Goal: Task Accomplishment & Management: Manage account settings

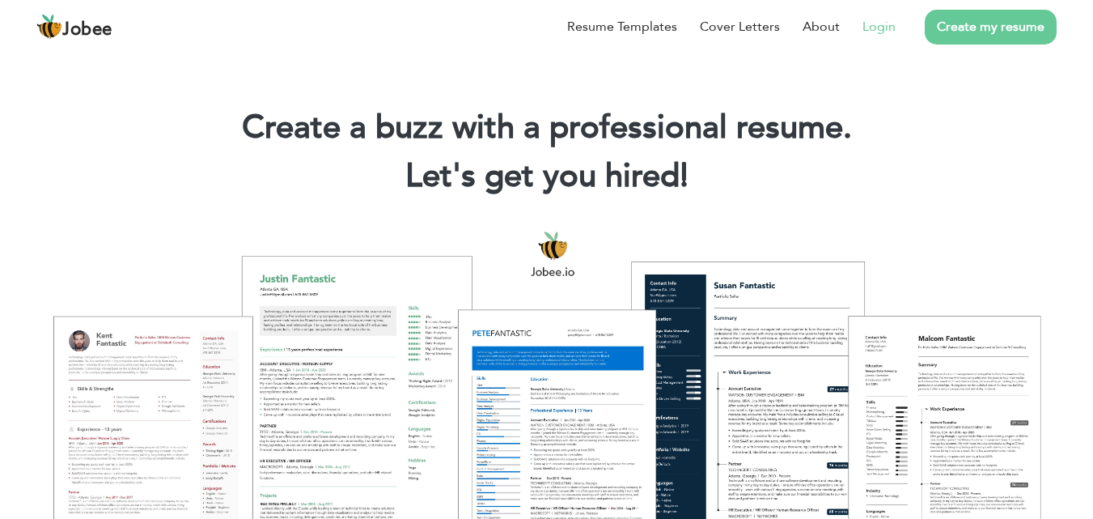
click at [881, 16] on li "Login" at bounding box center [868, 27] width 56 height 42
click at [881, 24] on link "Login" at bounding box center [879, 26] width 33 height 19
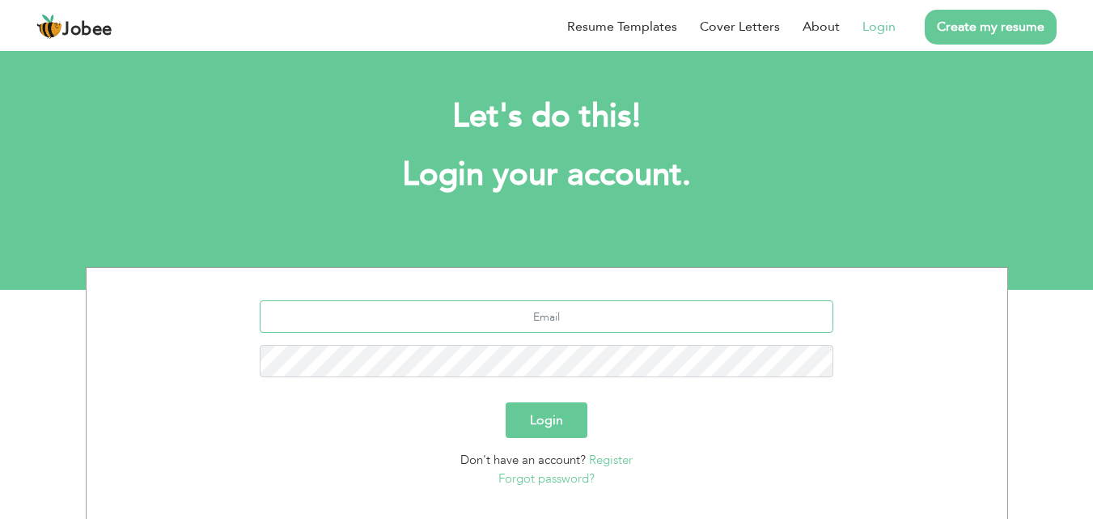
click at [555, 314] on input "text" at bounding box center [547, 316] width 574 height 32
type input "farmanullah8876@gmail.com"
click at [506, 402] on button "Login" at bounding box center [547, 420] width 82 height 36
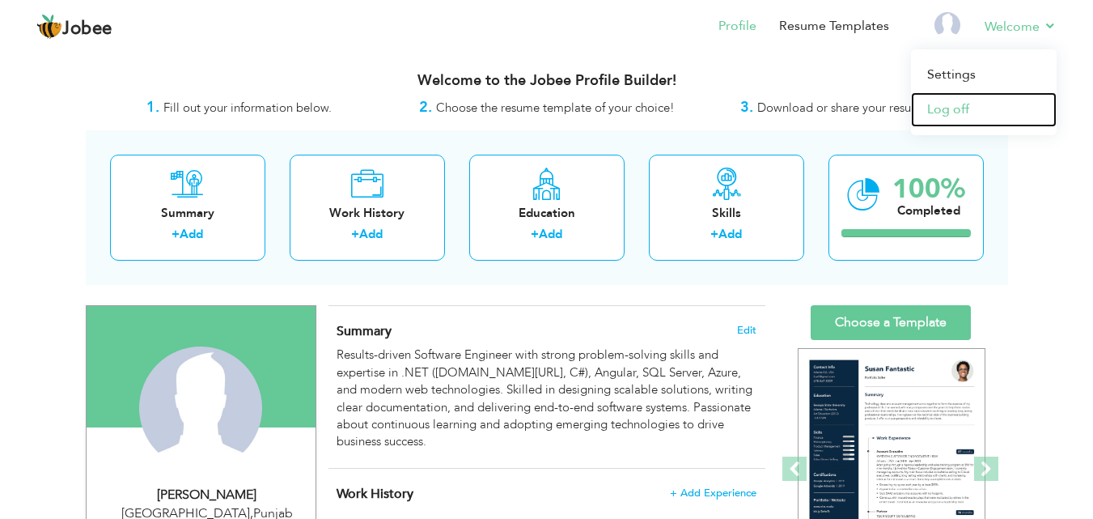
click at [973, 106] on link "Log off" at bounding box center [984, 109] width 146 height 35
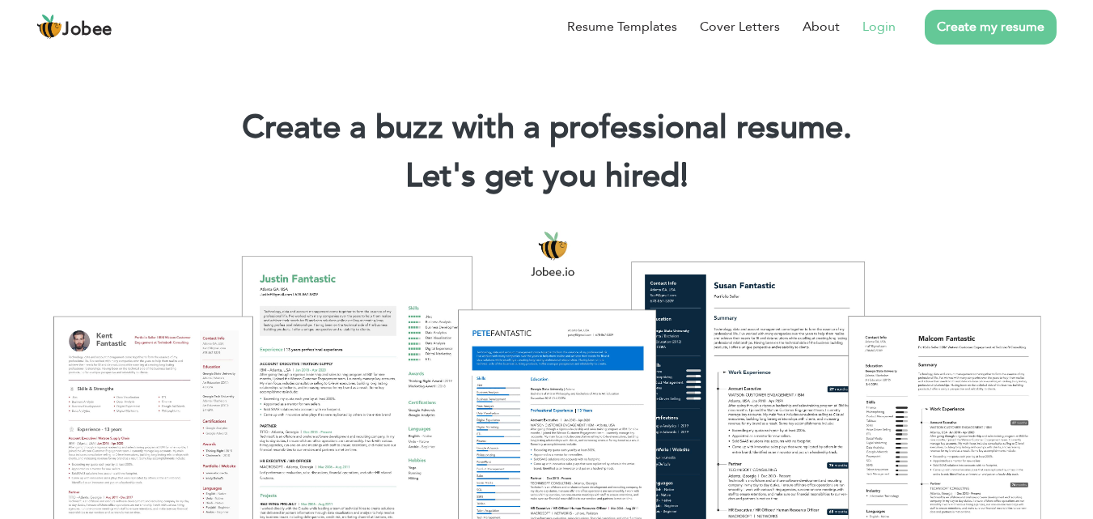
click at [895, 29] on link "Login" at bounding box center [879, 26] width 33 height 19
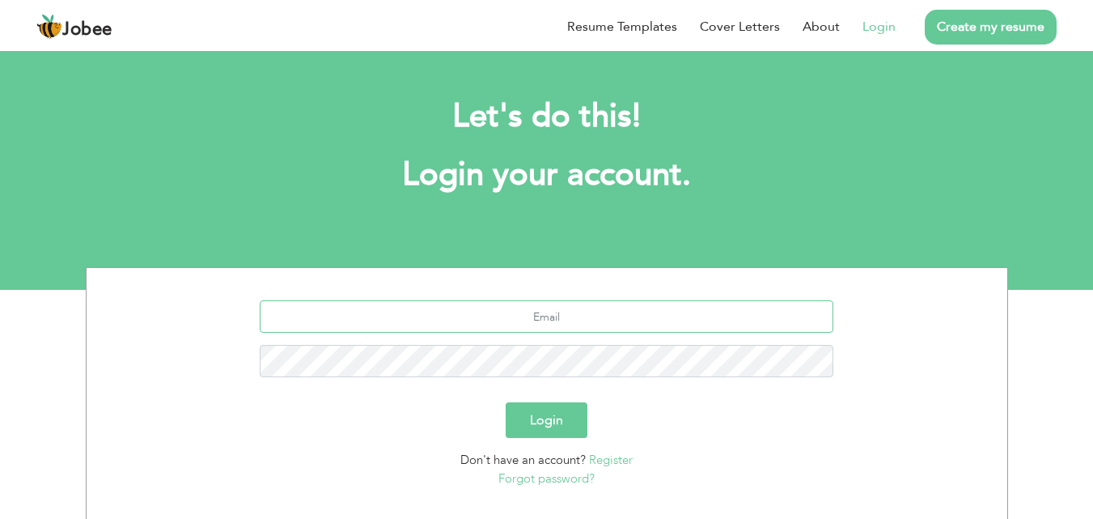
click at [529, 316] on input "text" at bounding box center [547, 316] width 574 height 32
type input "[EMAIL_ADDRESS][DOMAIN_NAME]"
click at [506, 402] on button "Login" at bounding box center [547, 420] width 82 height 36
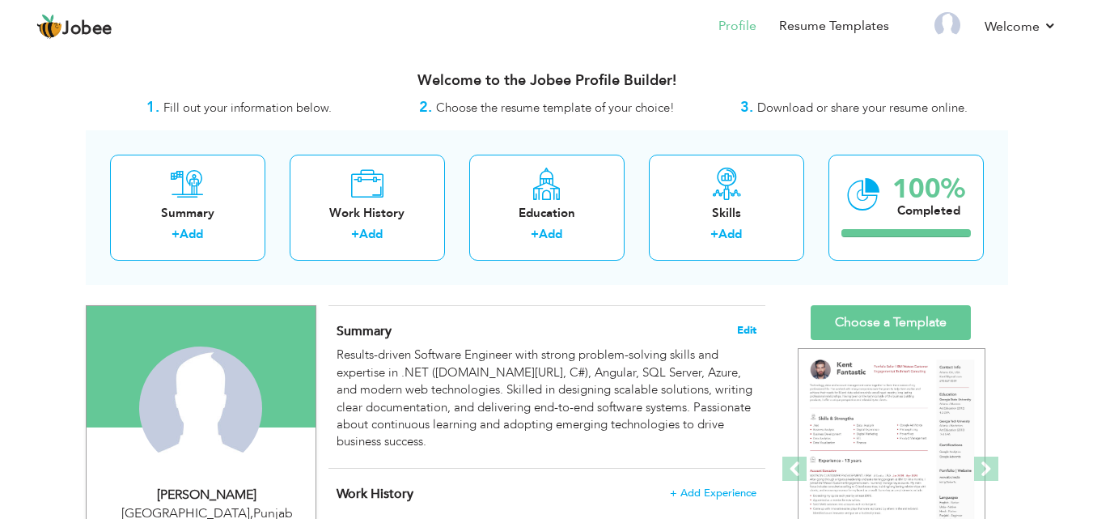
click at [752, 327] on span "Edit" at bounding box center [746, 329] width 19 height 11
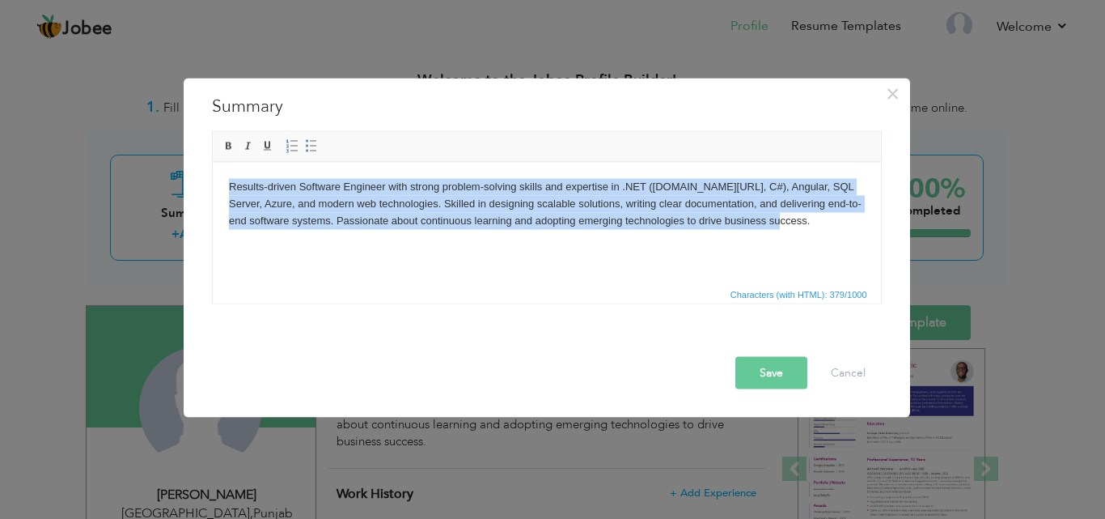
drag, startPoint x: 803, startPoint y: 223, endPoint x: 422, endPoint y: 349, distance: 400.4
click at [212, 187] on html "Results-driven Software Engineer with strong problem-solving skills and experti…" at bounding box center [546, 203] width 668 height 83
copy body "Results-driven Software Engineer with strong problem-solving skills and experti…"
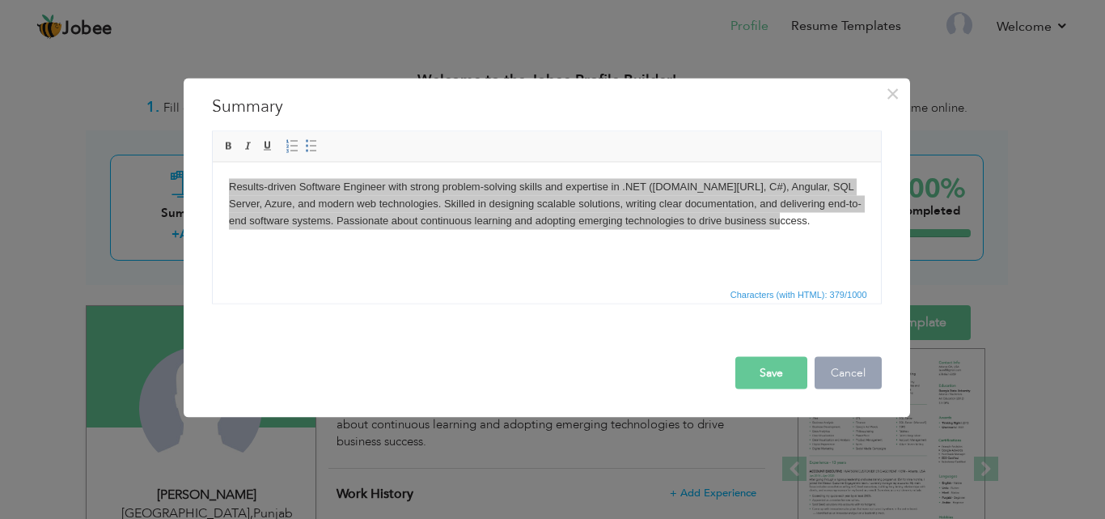
click at [850, 365] on button "Cancel" at bounding box center [848, 372] width 67 height 32
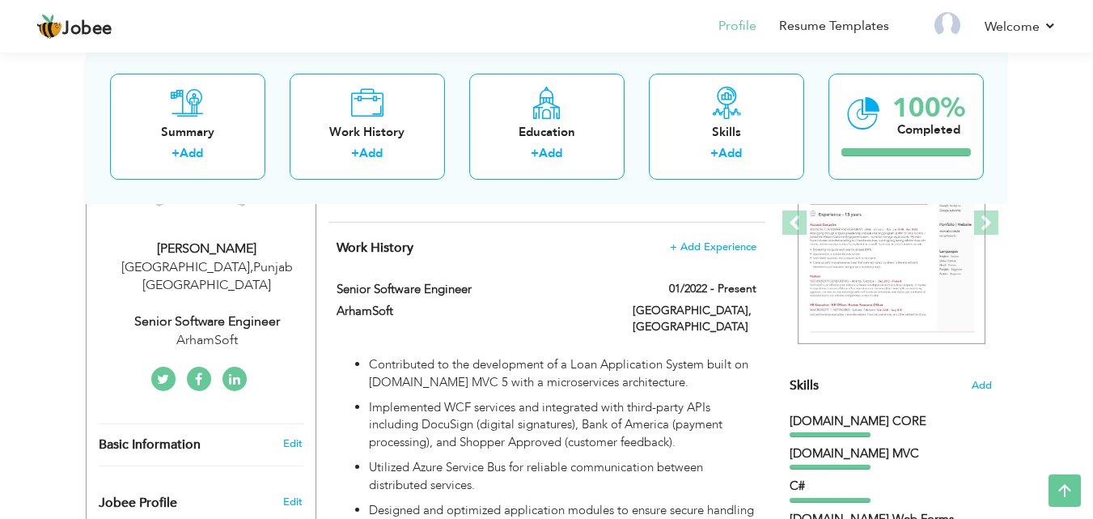
scroll to position [252, 0]
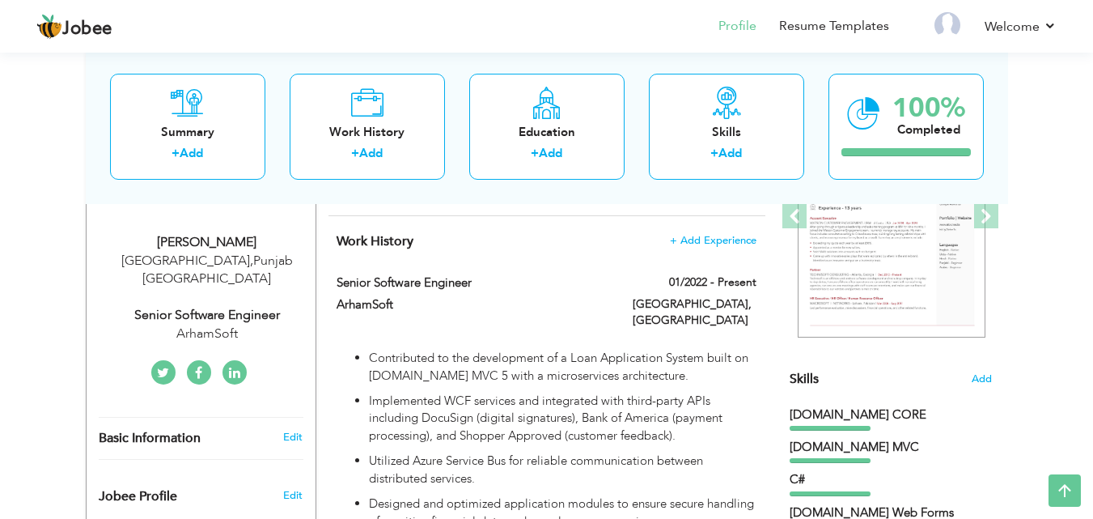
click at [223, 256] on div "[GEOGRAPHIC_DATA] , [GEOGRAPHIC_DATA] [GEOGRAPHIC_DATA]" at bounding box center [207, 270] width 217 height 37
type input "Farman"
type input "[PERSON_NAME]"
type input "[PHONE_NUMBER]"
select select "number:166"
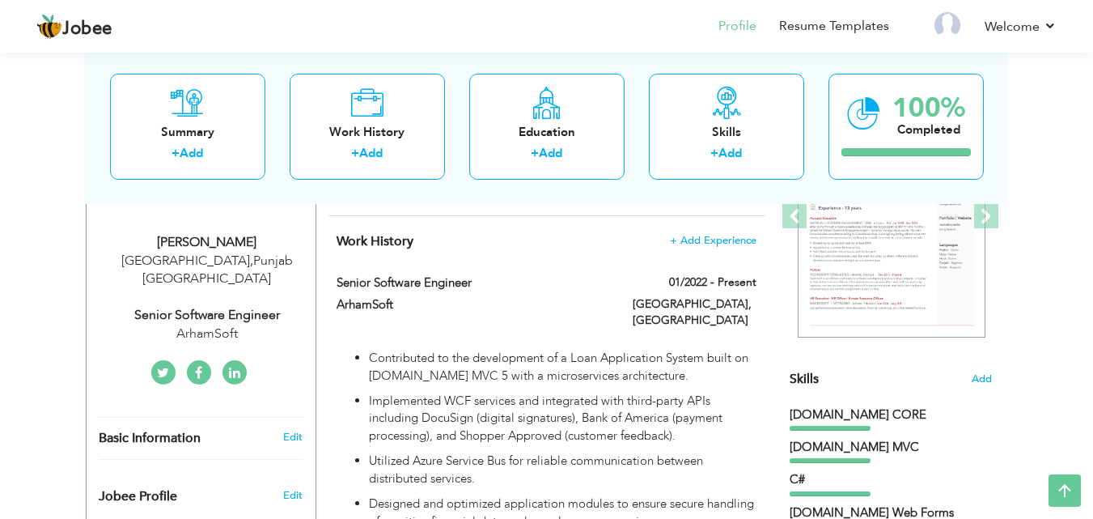
type input "[GEOGRAPHIC_DATA]"
select select "number:9"
type input "ArhamSoft"
type input "Senior Software Engineer"
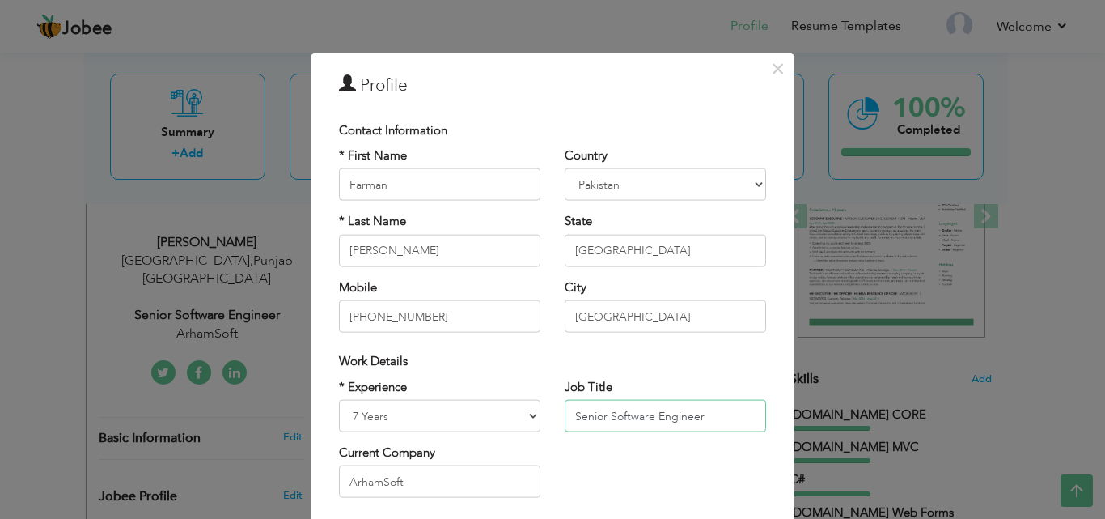
click at [642, 418] on input "Senior Software Engineer" at bounding box center [665, 416] width 201 height 32
click at [416, 484] on input "ArhamSoft" at bounding box center [439, 481] width 201 height 32
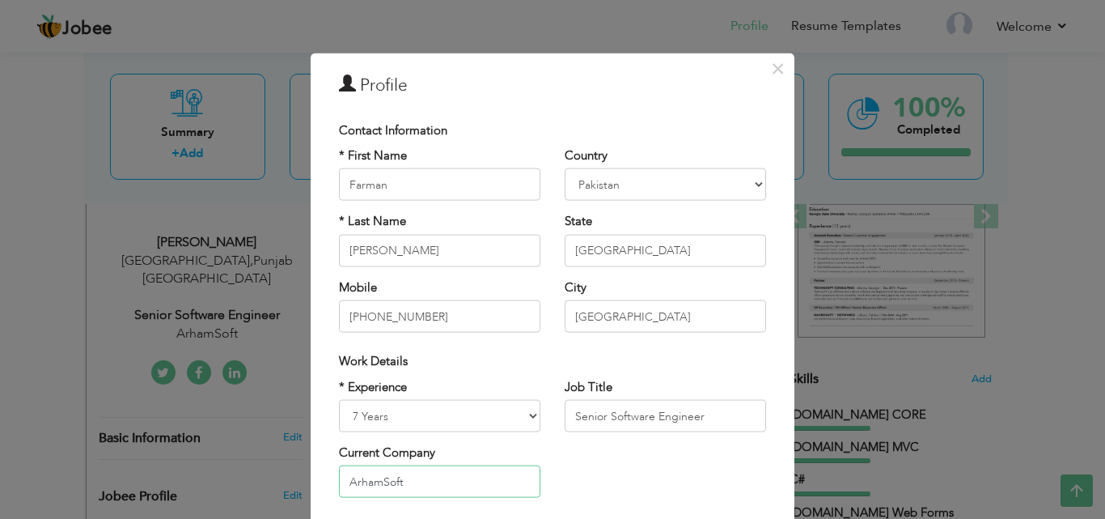
click at [416, 484] on input "ArhamSoft" at bounding box center [439, 481] width 201 height 32
click at [778, 78] on span "×" at bounding box center [778, 67] width 14 height 29
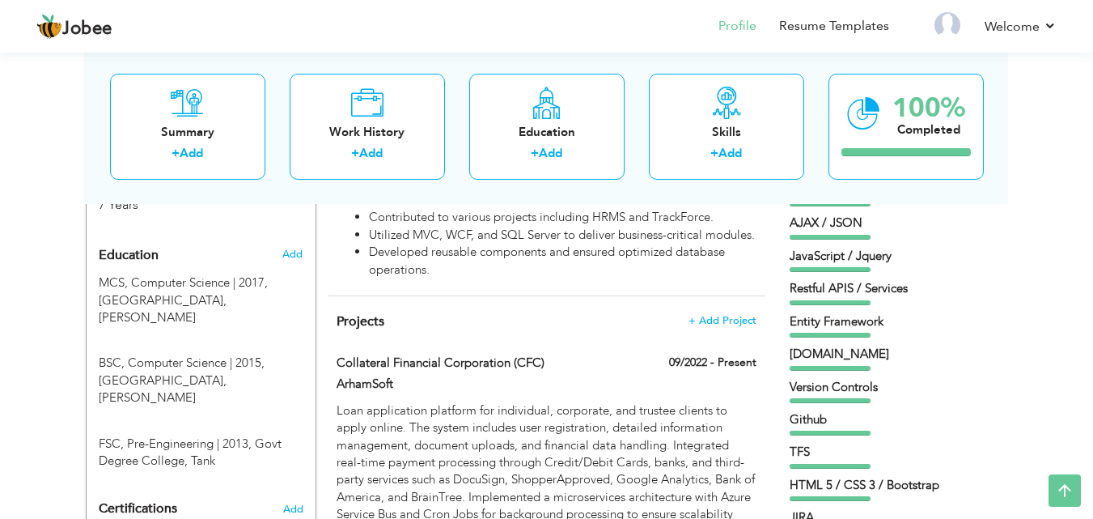
scroll to position [676, 0]
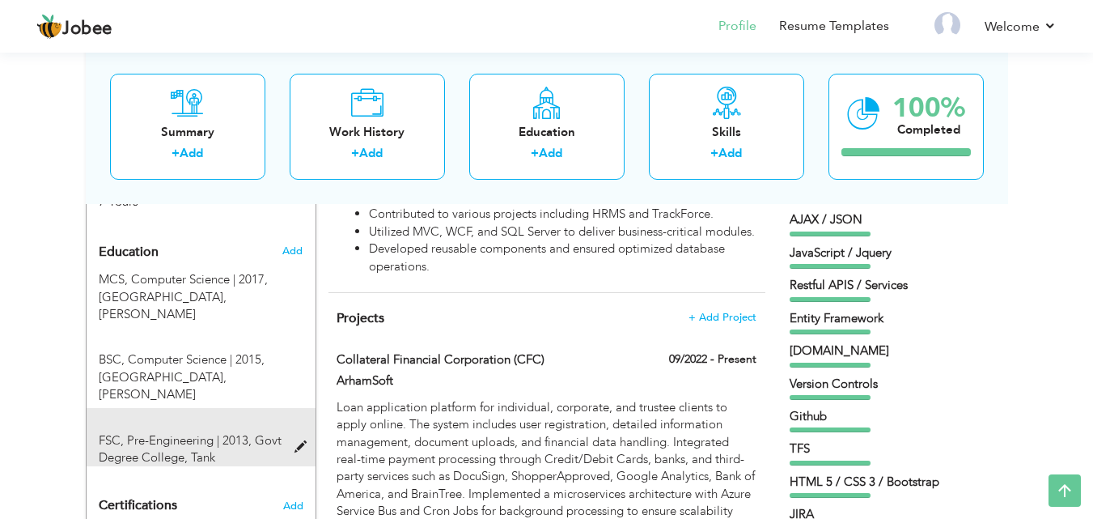
click at [298, 441] on span at bounding box center [305, 447] width 20 height 12
type input "FSC"
type input "Pre-Engineering"
type input "2013"
type input "Govt Degree College"
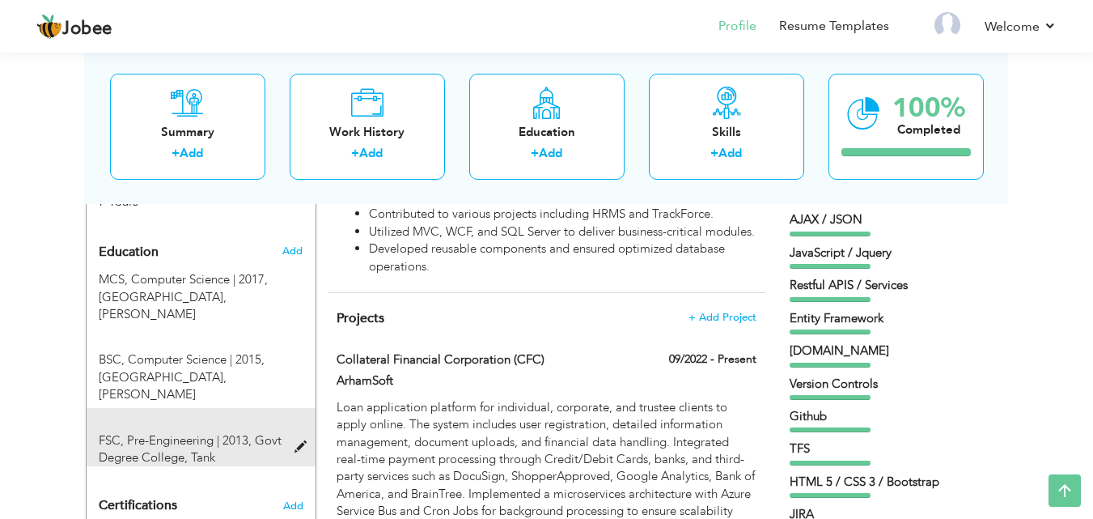
type input "70"
radio input "true"
type input "Tank"
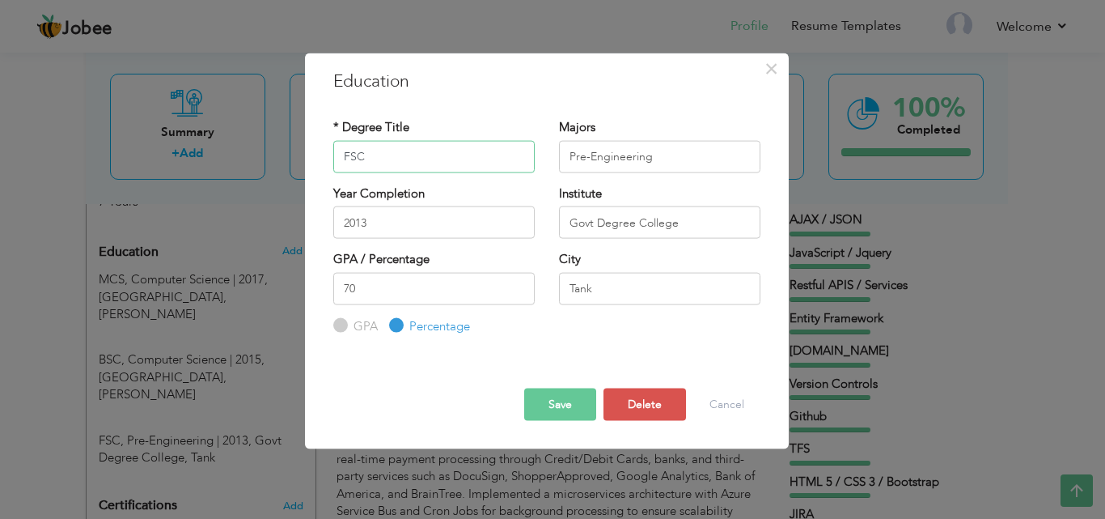
click at [382, 151] on input "FSC" at bounding box center [433, 156] width 201 height 32
click at [628, 164] on input "Pre-Engineering" at bounding box center [659, 156] width 201 height 32
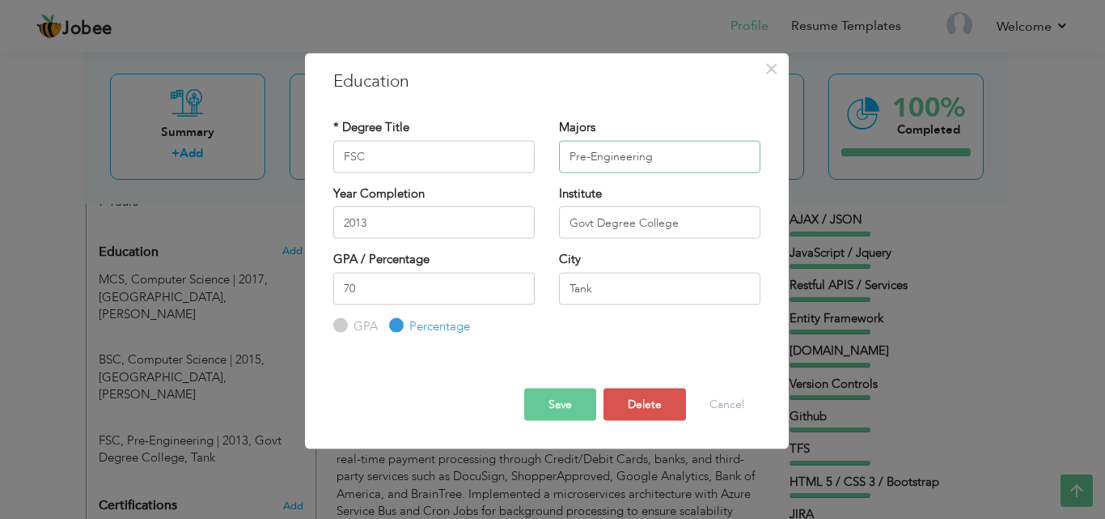
click at [628, 164] on input "Pre-Engineering" at bounding box center [659, 156] width 201 height 32
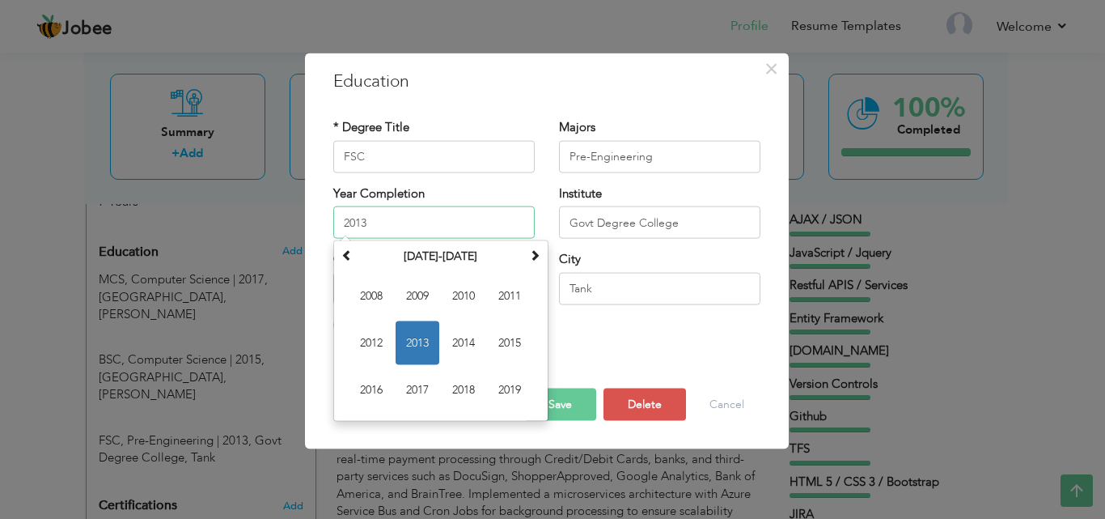
click at [469, 223] on input "2013" at bounding box center [433, 222] width 201 height 32
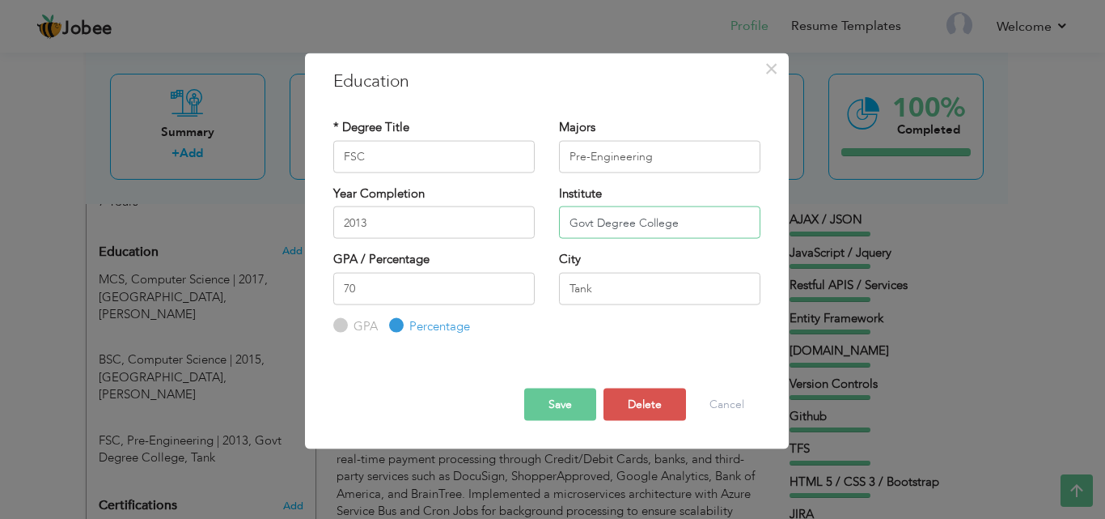
click at [605, 218] on input "Govt Degree College" at bounding box center [659, 222] width 201 height 32
click at [369, 287] on input "70" at bounding box center [433, 288] width 201 height 32
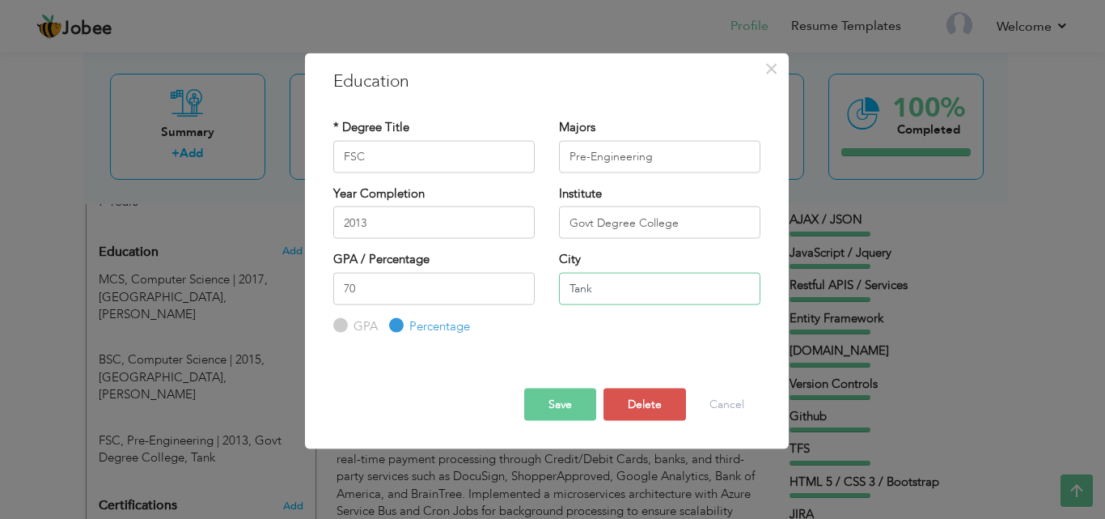
click at [588, 284] on input "Tank" at bounding box center [659, 288] width 201 height 32
click at [724, 393] on button "Cancel" at bounding box center [726, 404] width 67 height 32
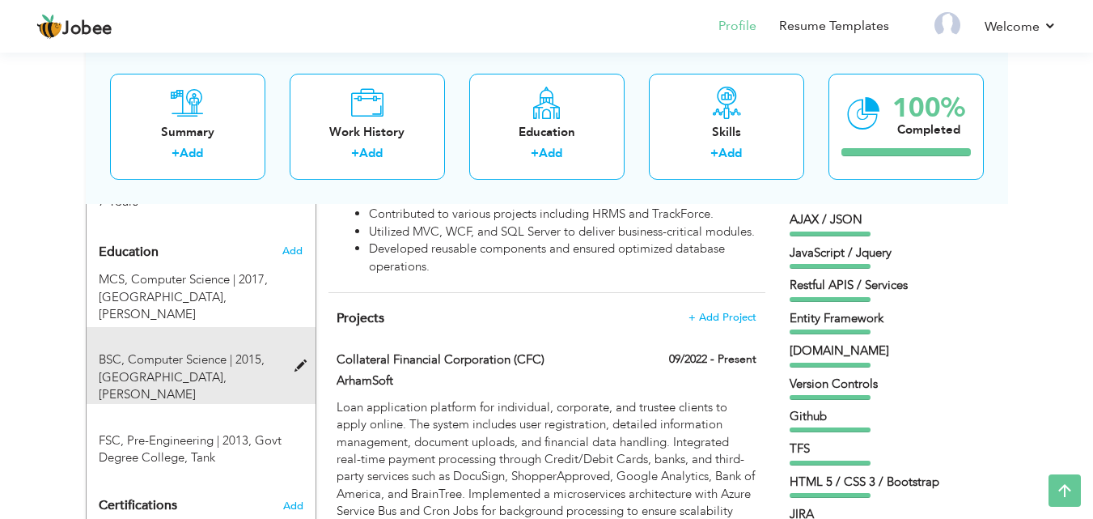
click at [296, 360] on span at bounding box center [305, 366] width 20 height 12
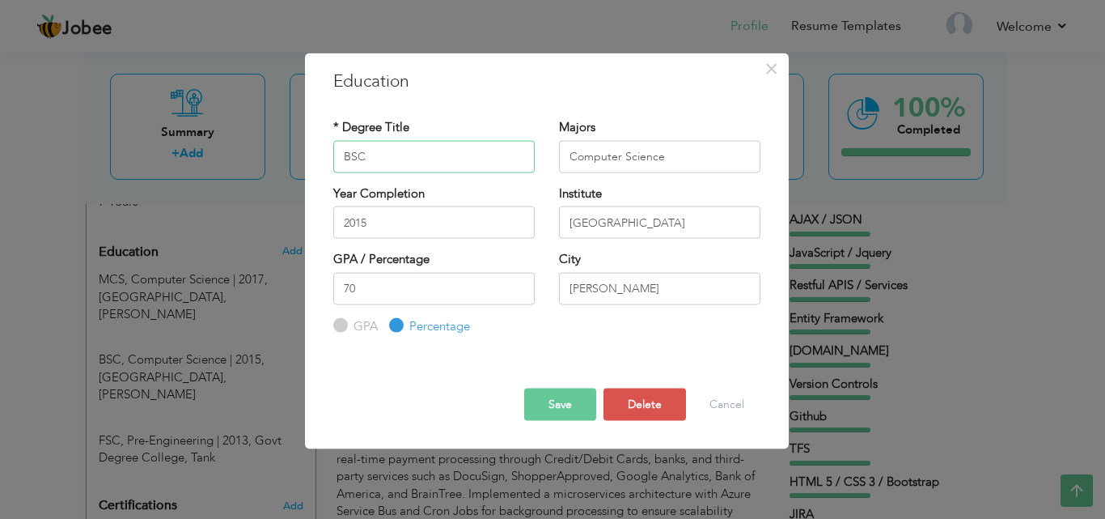
click at [464, 146] on input "BSC" at bounding box center [433, 156] width 201 height 32
click at [583, 155] on input "Computer Science" at bounding box center [659, 156] width 201 height 32
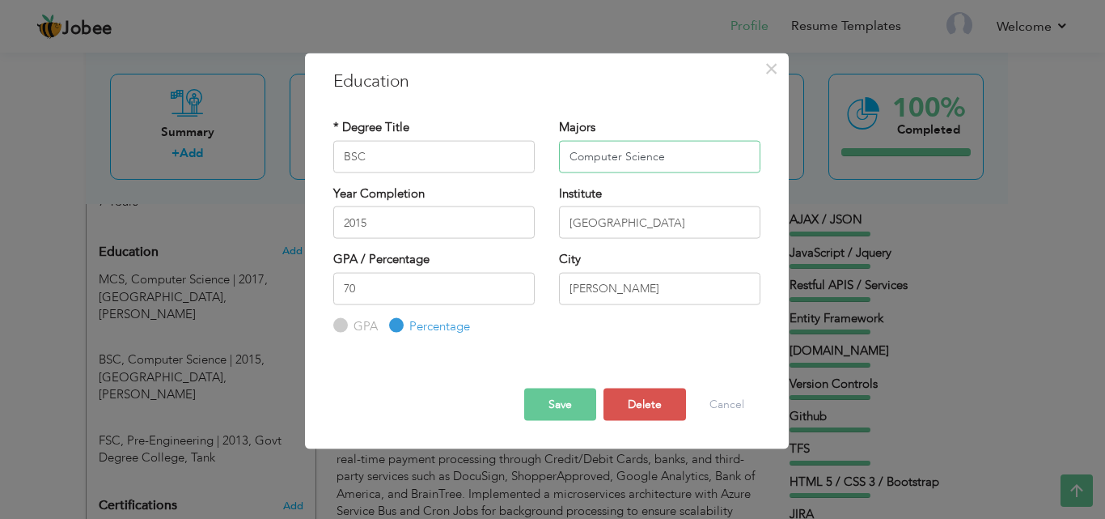
click at [583, 155] on input "Computer Science" at bounding box center [659, 156] width 201 height 32
paste input "BSC"
type input "Computer Science"
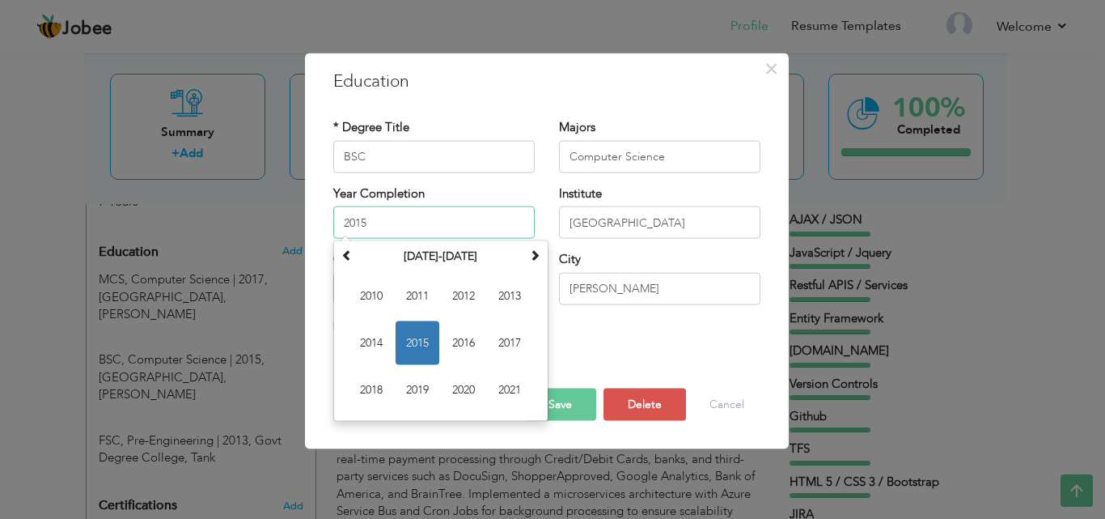
click at [435, 225] on input "2015" at bounding box center [433, 222] width 201 height 32
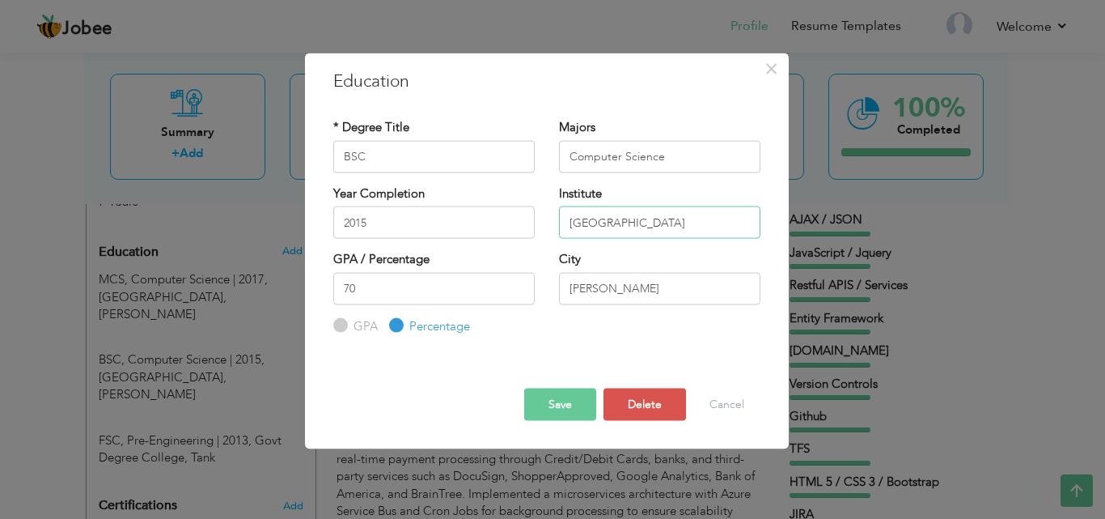
click at [604, 226] on input "[GEOGRAPHIC_DATA]" at bounding box center [659, 222] width 201 height 32
click at [468, 289] on input "70" at bounding box center [433, 288] width 201 height 32
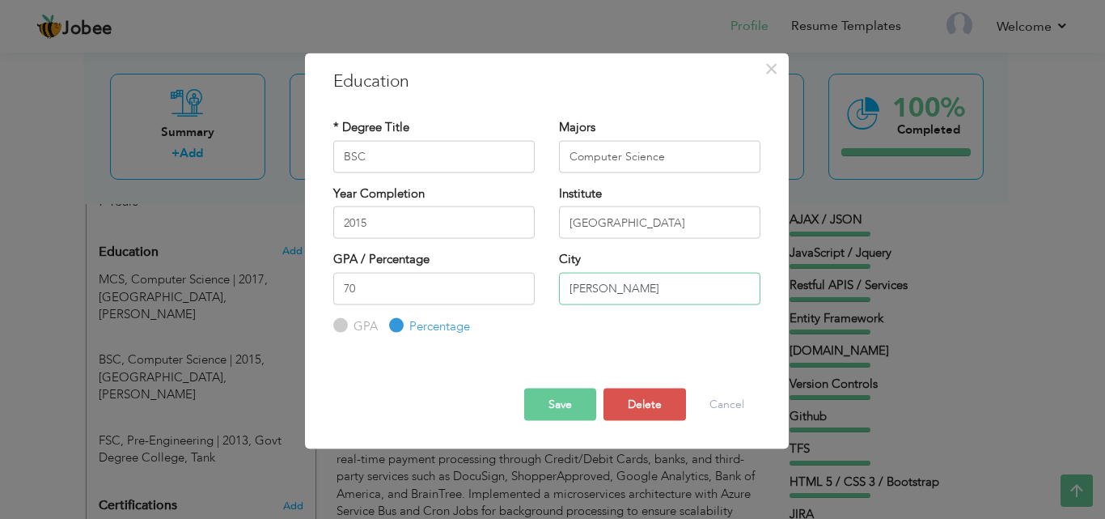
click at [603, 298] on input "[PERSON_NAME]" at bounding box center [659, 288] width 201 height 32
click at [729, 409] on button "Cancel" at bounding box center [726, 404] width 67 height 32
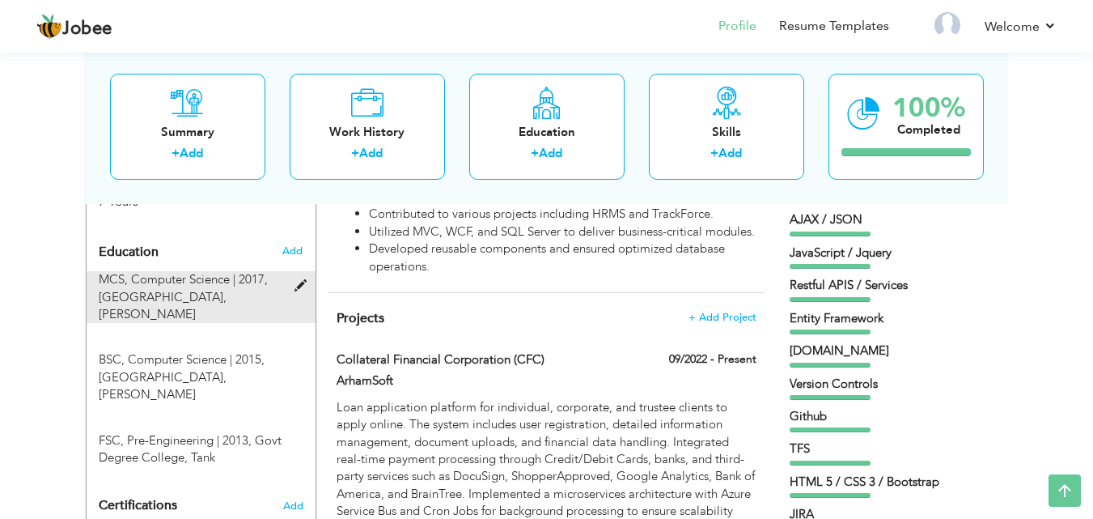
click at [303, 280] on span at bounding box center [305, 286] width 20 height 12
type input "MCS"
type input "2017"
type input "[GEOGRAPHIC_DATA]"
type input "3.5"
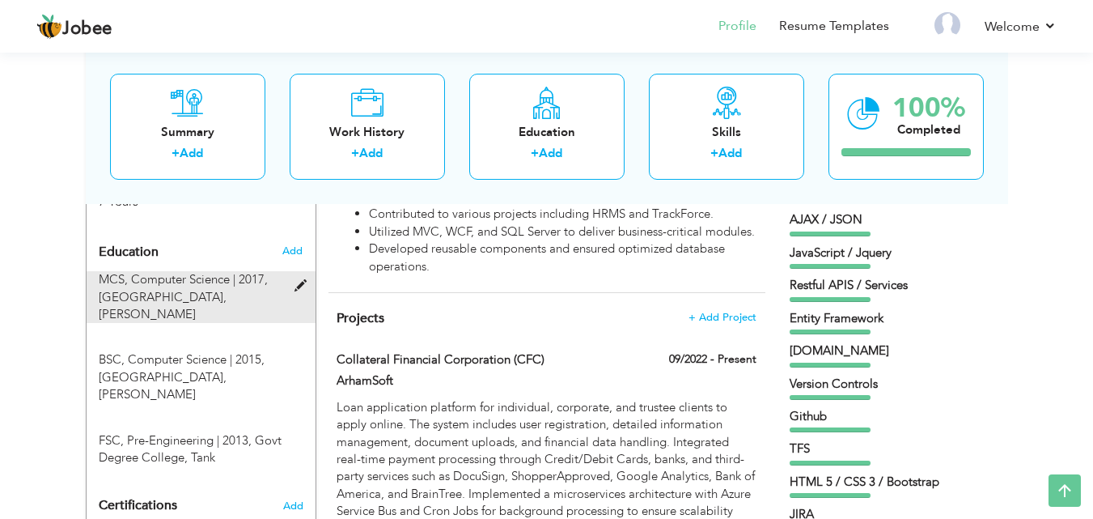
radio input "true"
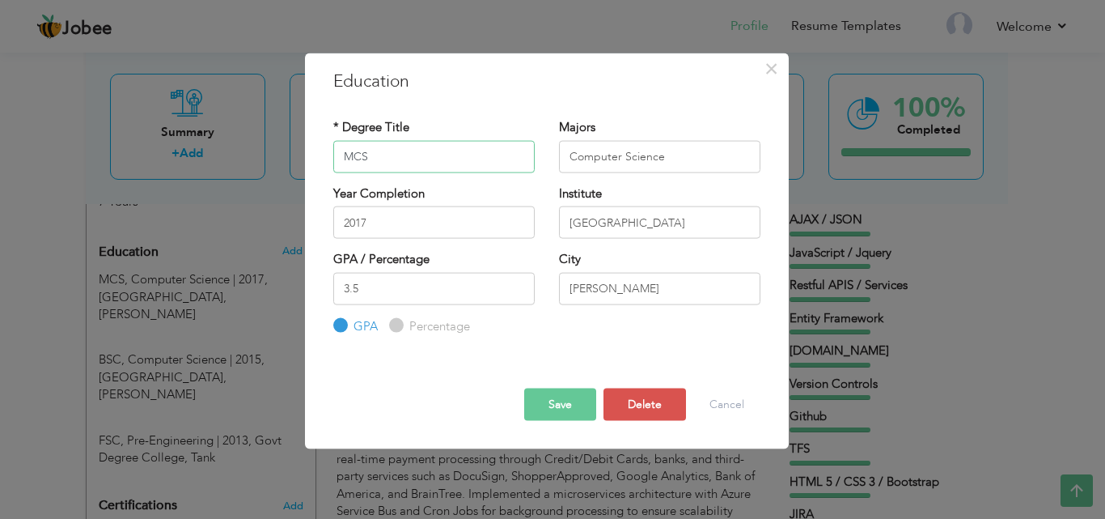
click at [430, 155] on input "MCS" at bounding box center [433, 156] width 201 height 32
click at [609, 154] on input "Computer Science" at bounding box center [659, 156] width 201 height 32
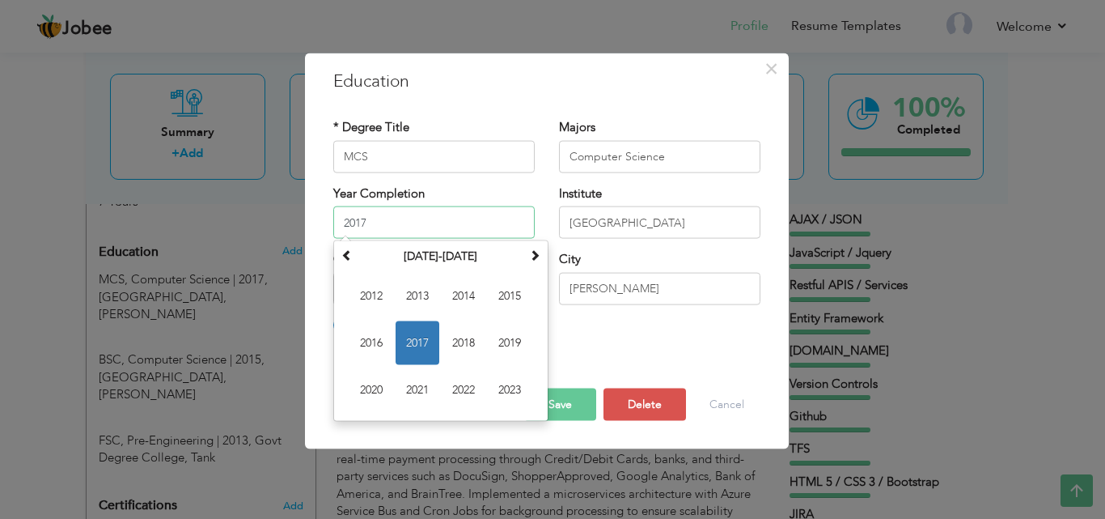
click at [401, 226] on input "2017" at bounding box center [433, 222] width 201 height 32
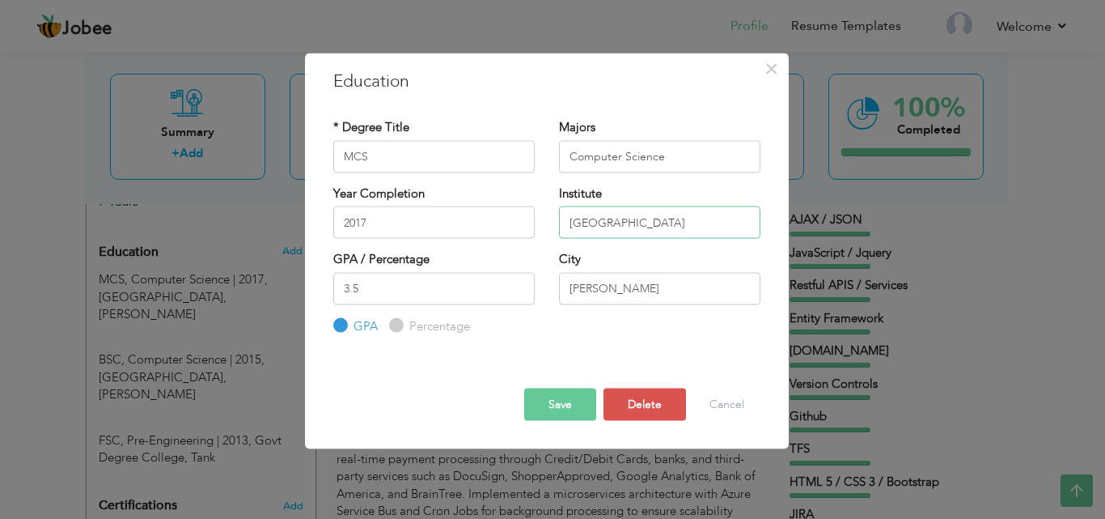
click at [591, 226] on input "[GEOGRAPHIC_DATA]" at bounding box center [659, 222] width 201 height 32
click at [447, 297] on input "3.5" at bounding box center [433, 288] width 201 height 32
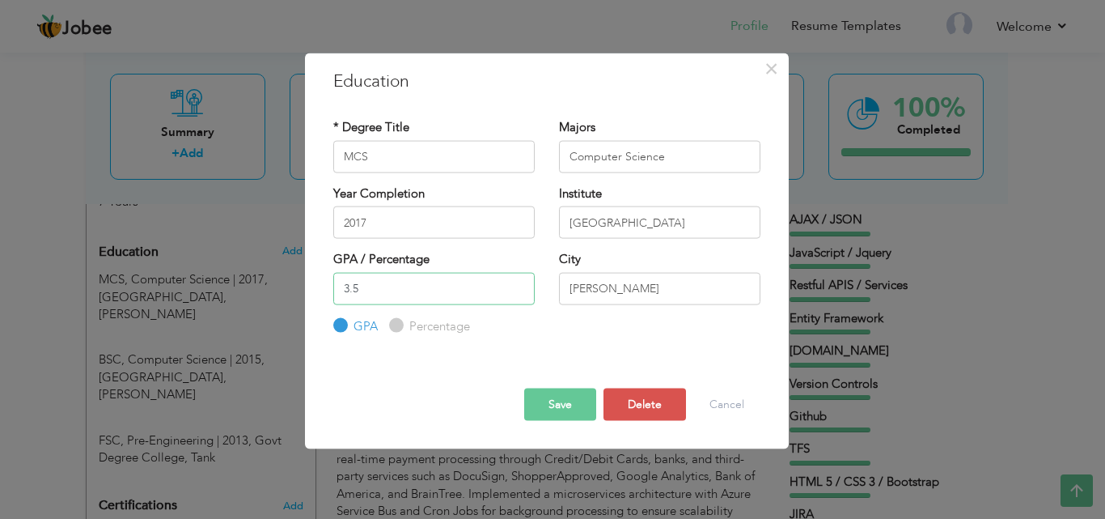
click at [447, 297] on input "3.5" at bounding box center [433, 288] width 201 height 32
click at [608, 293] on input "[PERSON_NAME]" at bounding box center [659, 288] width 201 height 32
click at [723, 392] on button "Cancel" at bounding box center [726, 404] width 67 height 32
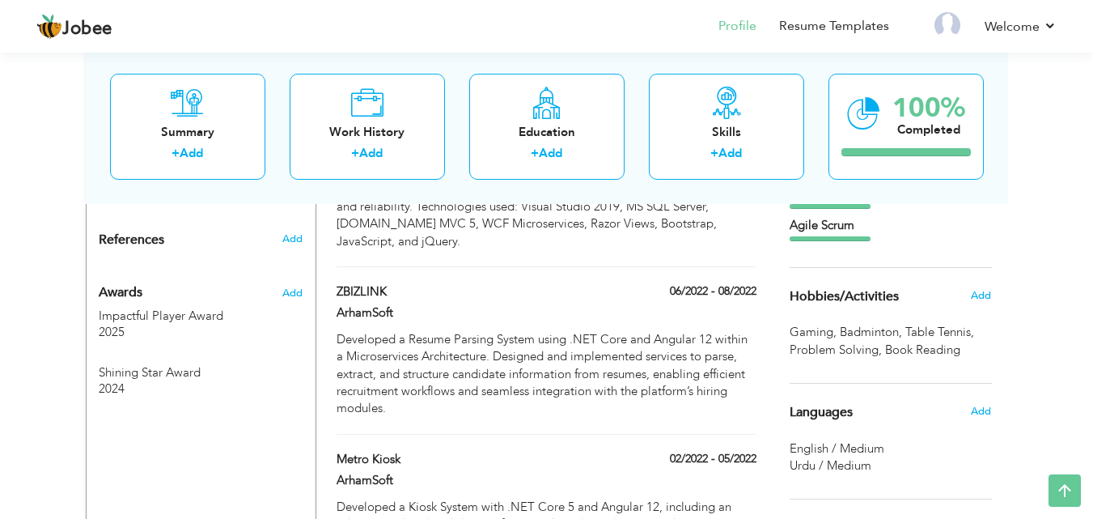
scroll to position [981, 0]
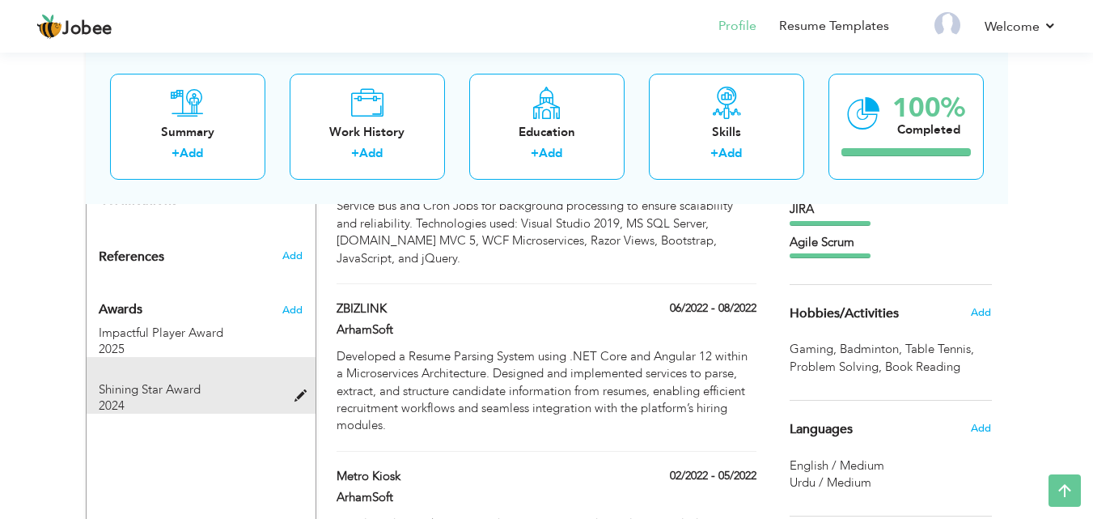
click at [299, 390] on span at bounding box center [305, 396] width 20 height 12
type input "Shining Star Award"
type input "2024"
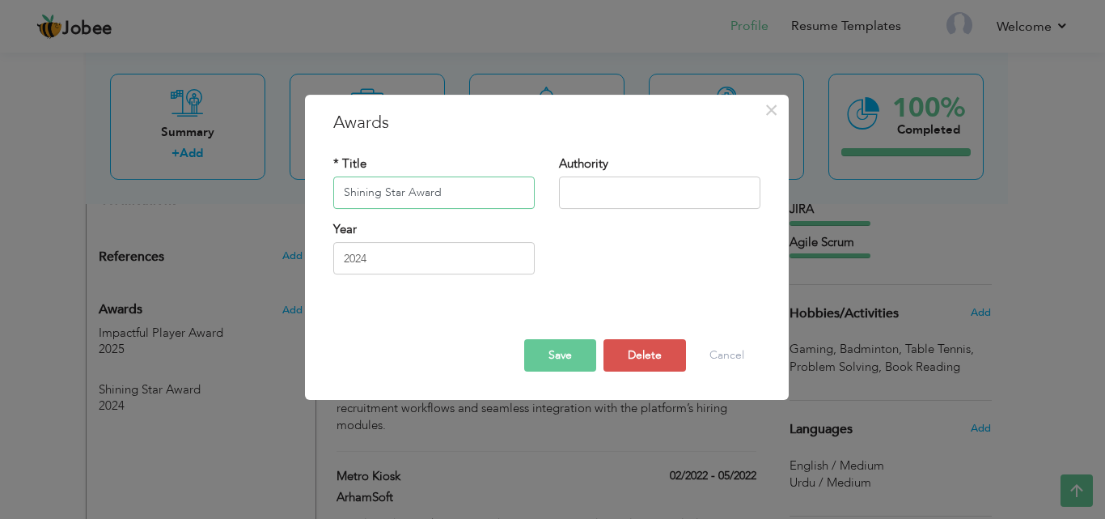
click at [444, 187] on input "Shining Star Award" at bounding box center [433, 192] width 201 height 32
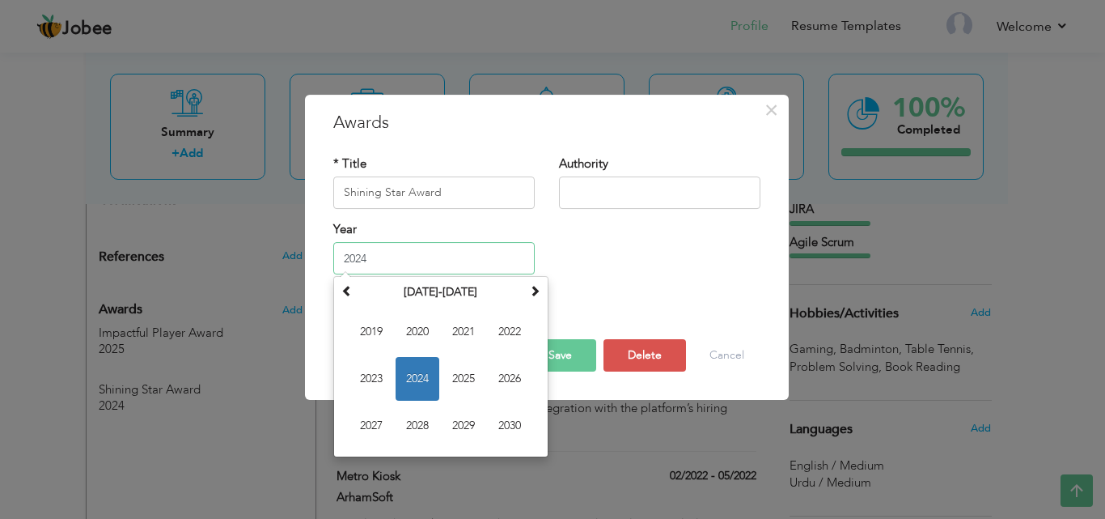
click at [380, 268] on input "2024" at bounding box center [433, 258] width 201 height 32
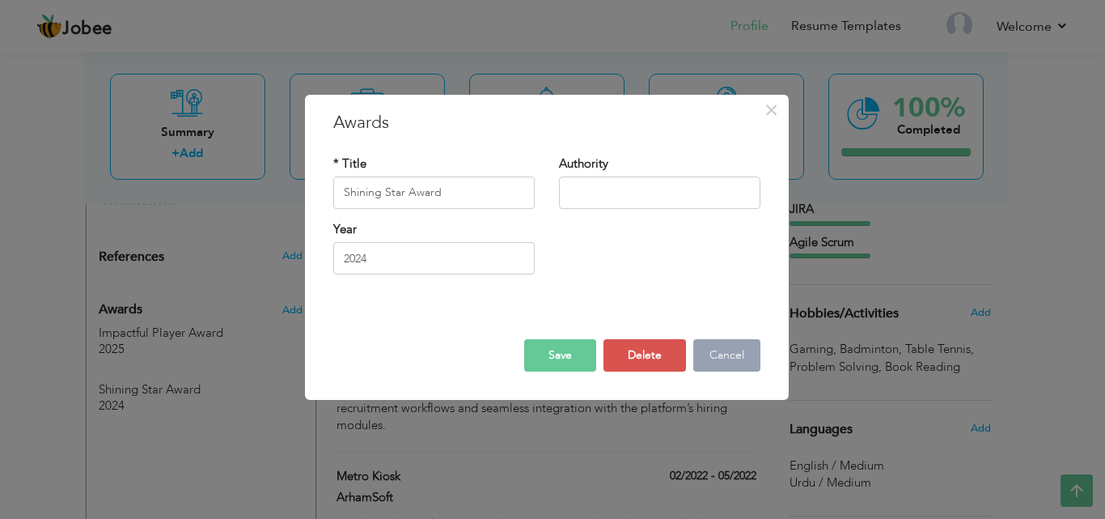
click at [697, 363] on button "Cancel" at bounding box center [726, 355] width 67 height 32
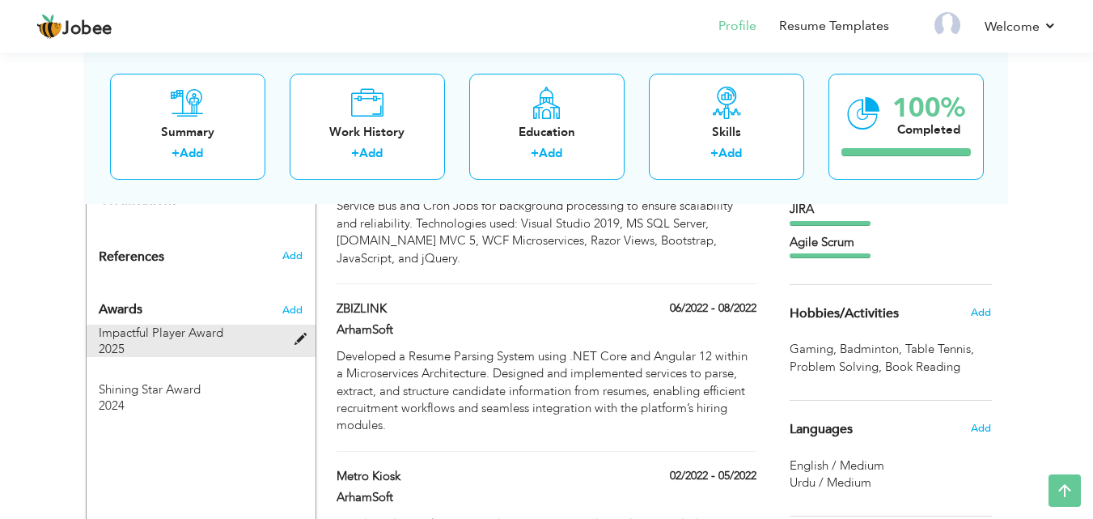
click at [299, 333] on span at bounding box center [305, 339] width 20 height 12
type input "Impactful Player Award"
type input "2025"
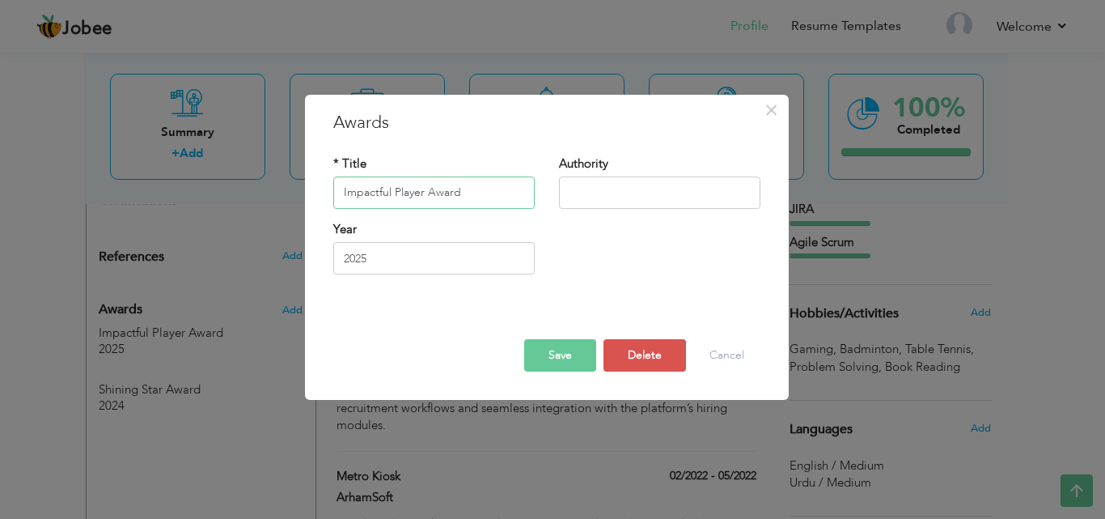
click at [466, 195] on input "Impactful Player Award" at bounding box center [433, 192] width 201 height 32
click at [384, 252] on input "2025" at bounding box center [433, 258] width 201 height 32
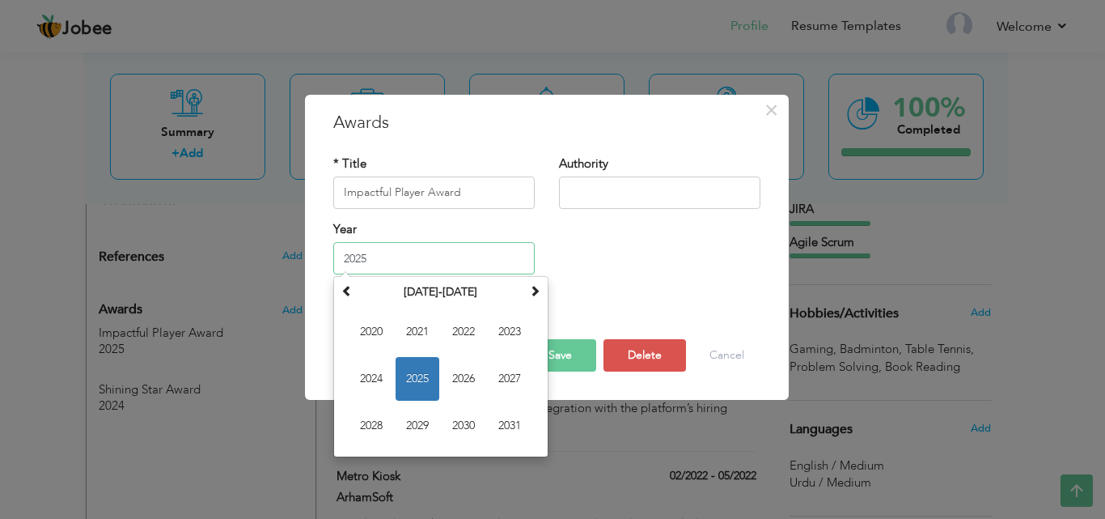
click at [384, 252] on input "2025" at bounding box center [433, 258] width 201 height 32
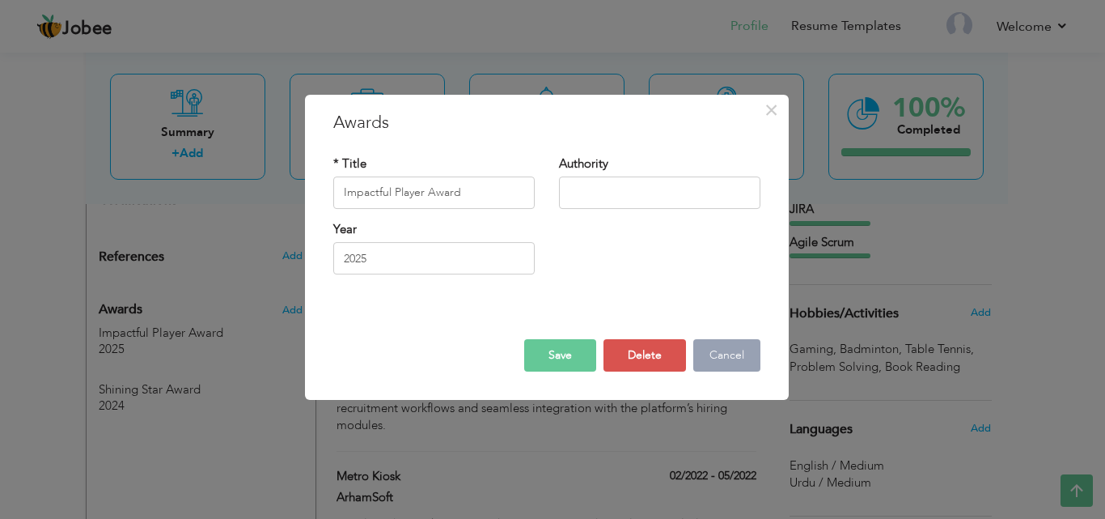
click at [736, 364] on button "Cancel" at bounding box center [726, 355] width 67 height 32
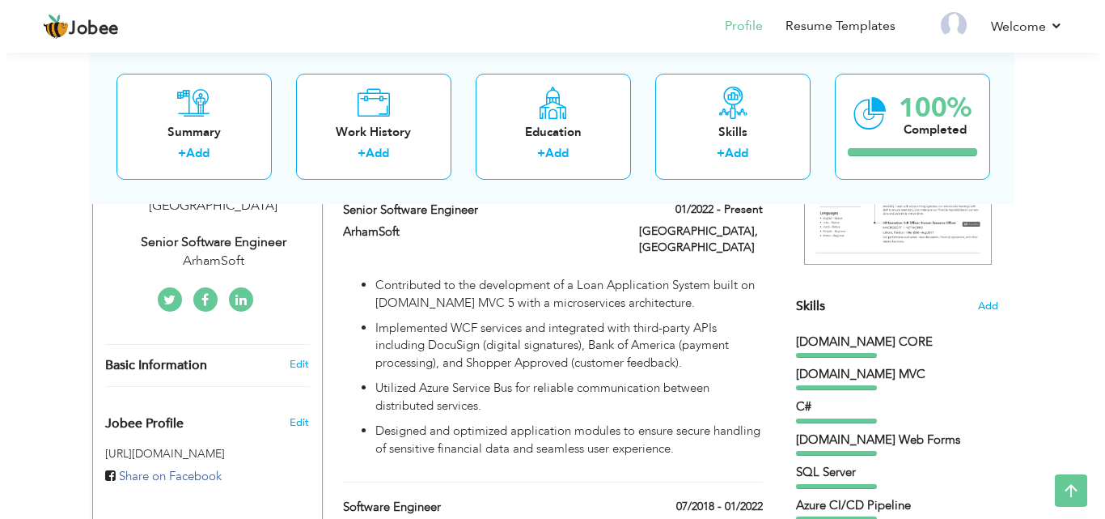
scroll to position [279, 0]
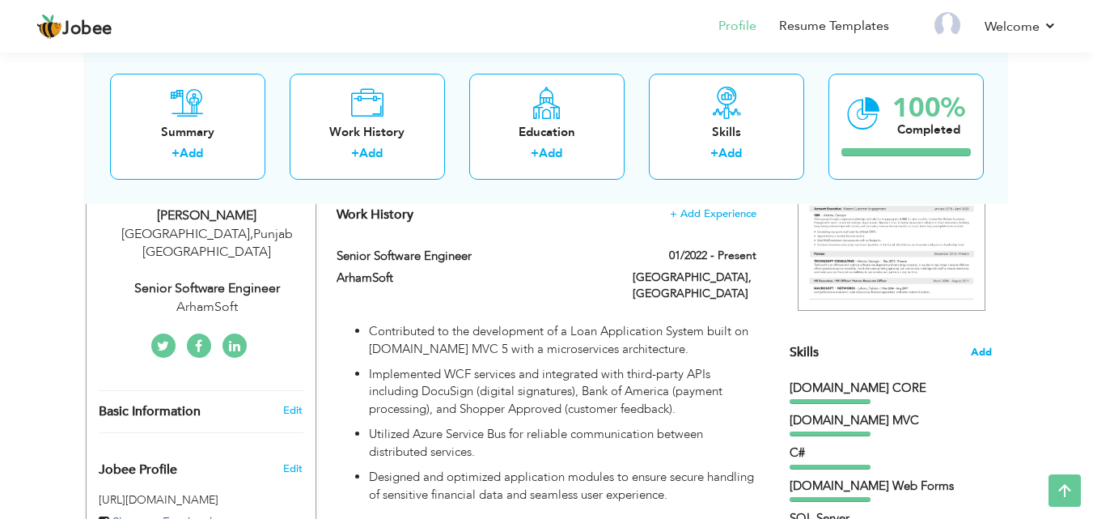
click at [991, 351] on span "Add" at bounding box center [981, 352] width 21 height 15
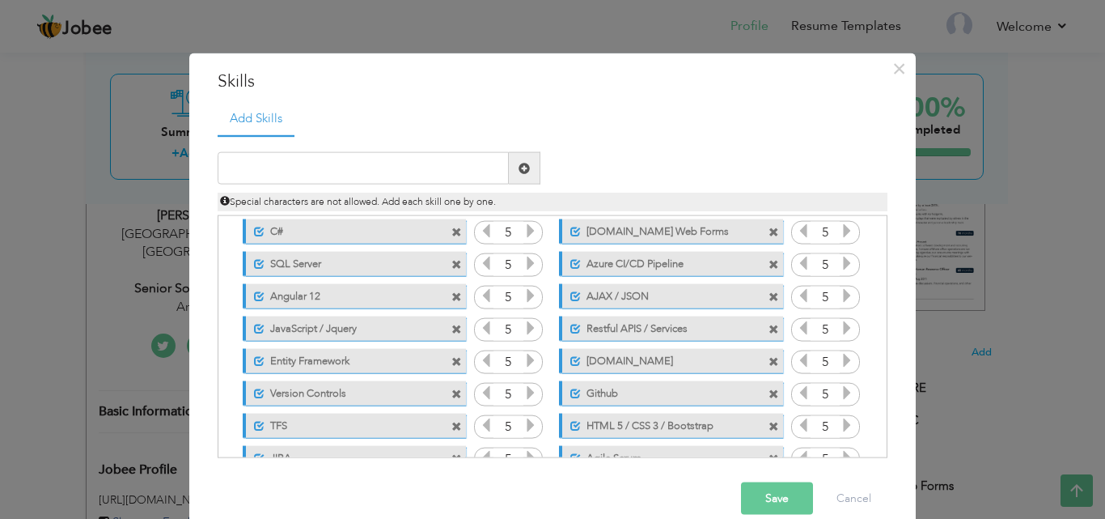
scroll to position [101, 0]
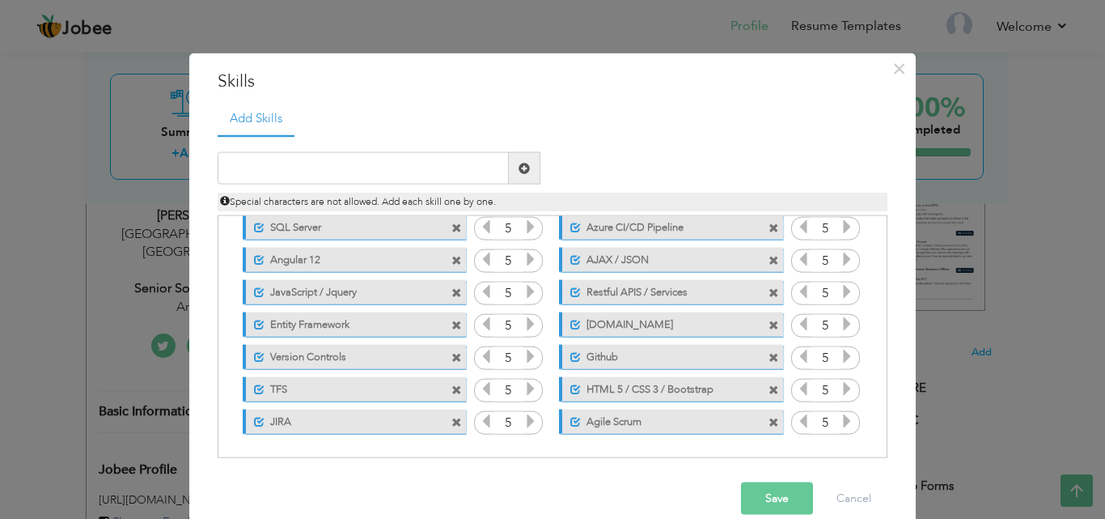
drag, startPoint x: 863, startPoint y: 433, endPoint x: 232, endPoint y: 240, distance: 659.9
click at [236, 242] on div "Click on , to mark skill as primary. Unmark as primary skill. [DOMAIN_NAME] COR…" at bounding box center [553, 276] width 652 height 322
drag, startPoint x: 232, startPoint y: 240, endPoint x: 192, endPoint y: 219, distance: 45.6
click at [192, 219] on div "× Skills Add Skills" at bounding box center [552, 298] width 727 height 490
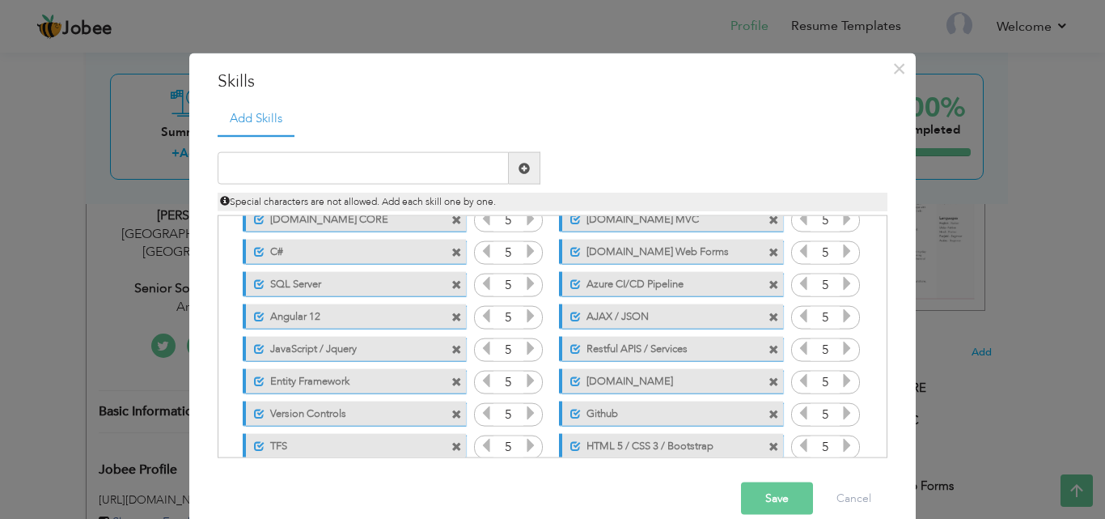
scroll to position [0, 0]
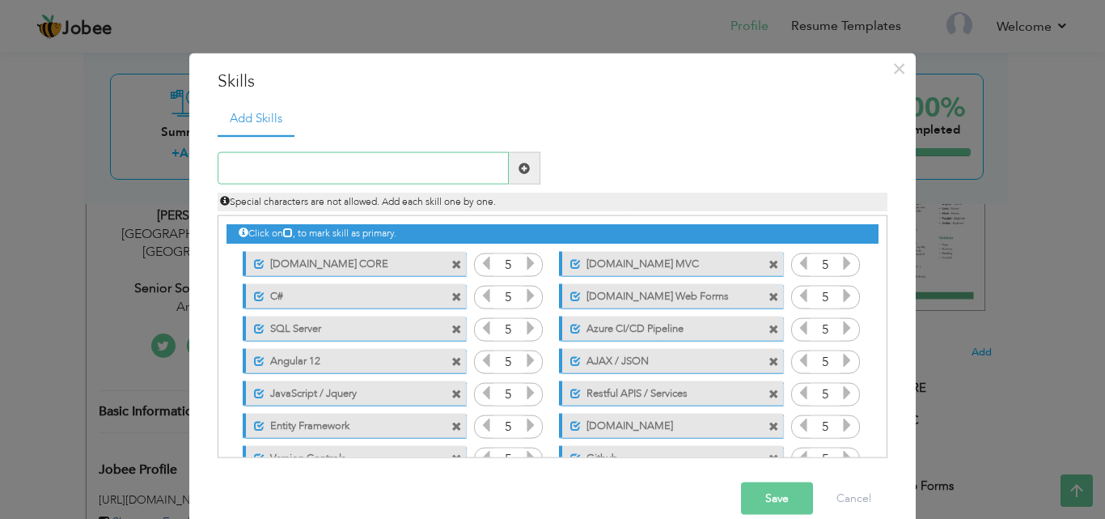
click at [375, 169] on input "text" at bounding box center [363, 168] width 291 height 32
type input "SQL Server"
click at [522, 173] on span at bounding box center [524, 167] width 11 height 11
click at [417, 174] on input "text" at bounding box center [363, 168] width 291 height 32
click at [342, 162] on input "text" at bounding box center [363, 168] width 291 height 32
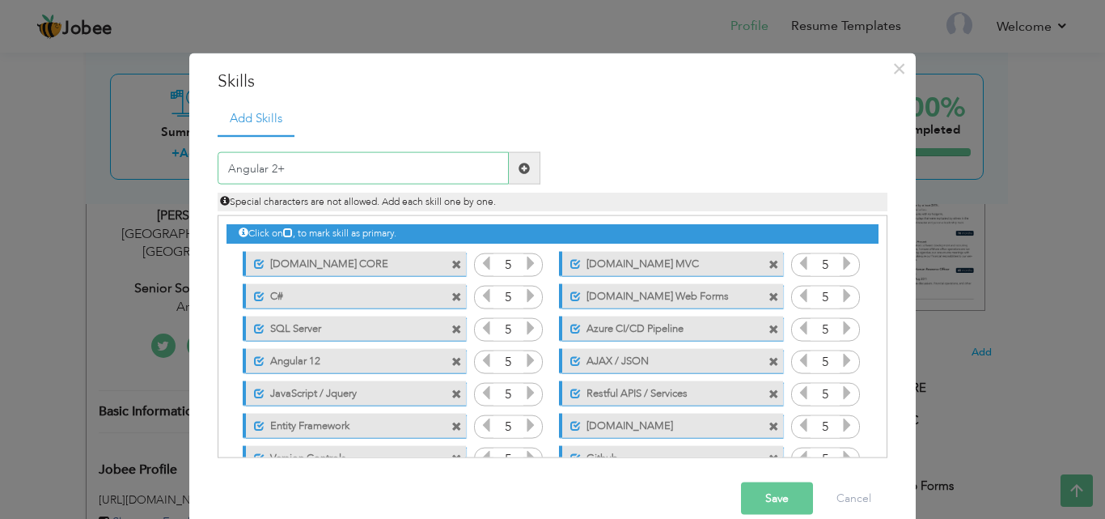
click at [332, 162] on input "Angular 2+" at bounding box center [363, 168] width 291 height 32
type input "Angular 2+"
click at [316, 423] on label "Entity Framework" at bounding box center [345, 423] width 161 height 20
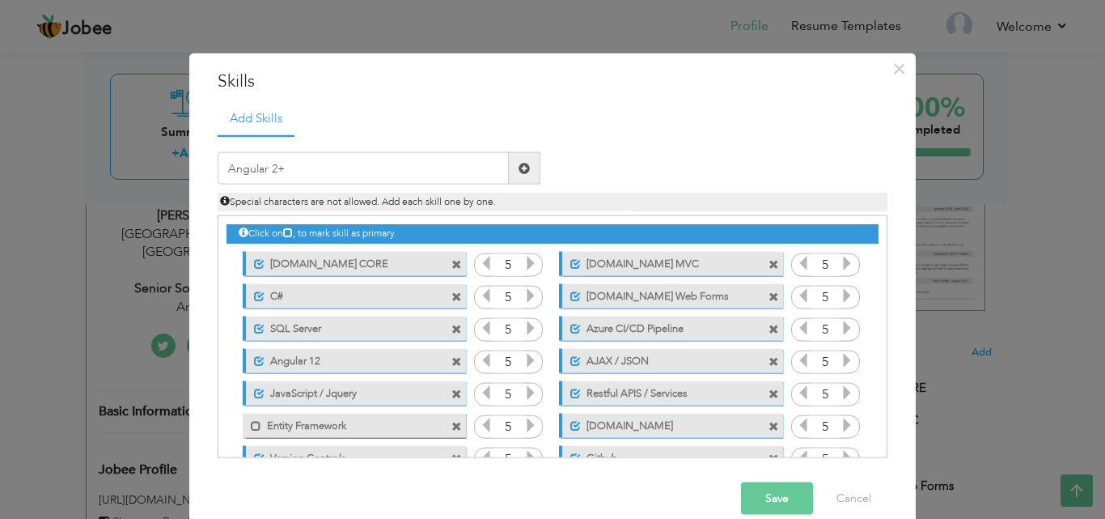
click at [316, 423] on label "Entity Framework" at bounding box center [342, 423] width 163 height 20
drag, startPoint x: 880, startPoint y: 285, endPoint x: 866, endPoint y: 327, distance: 44.5
click at [866, 327] on div "Click on , to mark skill as primary." at bounding box center [553, 336] width 670 height 243
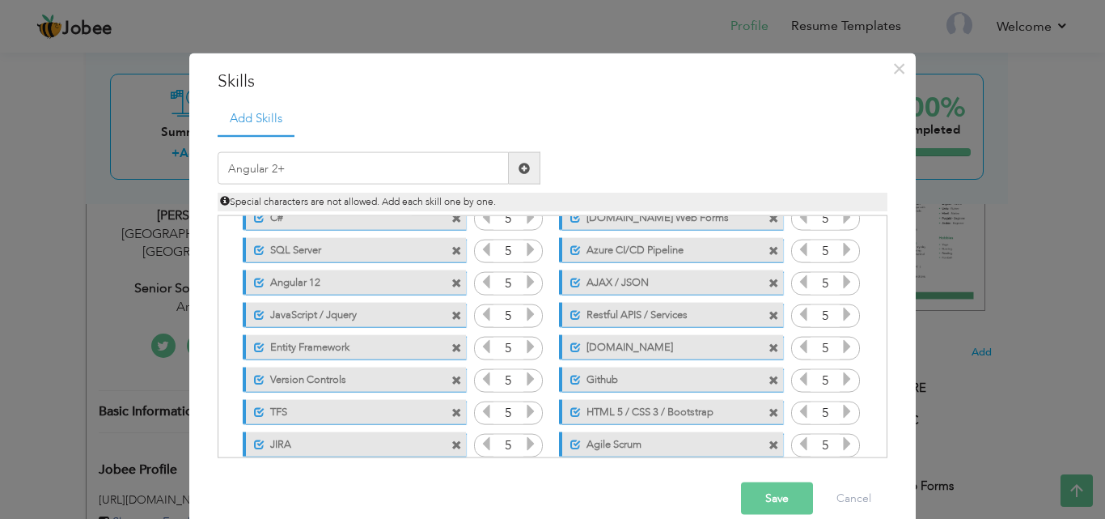
scroll to position [101, 0]
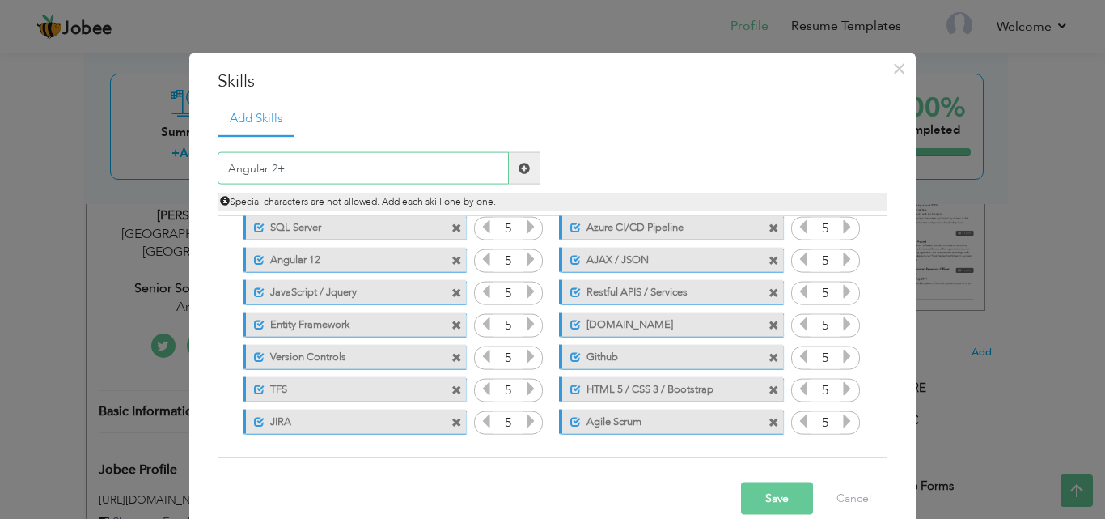
click at [443, 173] on input "Angular 2+" at bounding box center [363, 168] width 291 height 32
click at [415, 177] on input "sc" at bounding box center [363, 168] width 291 height 32
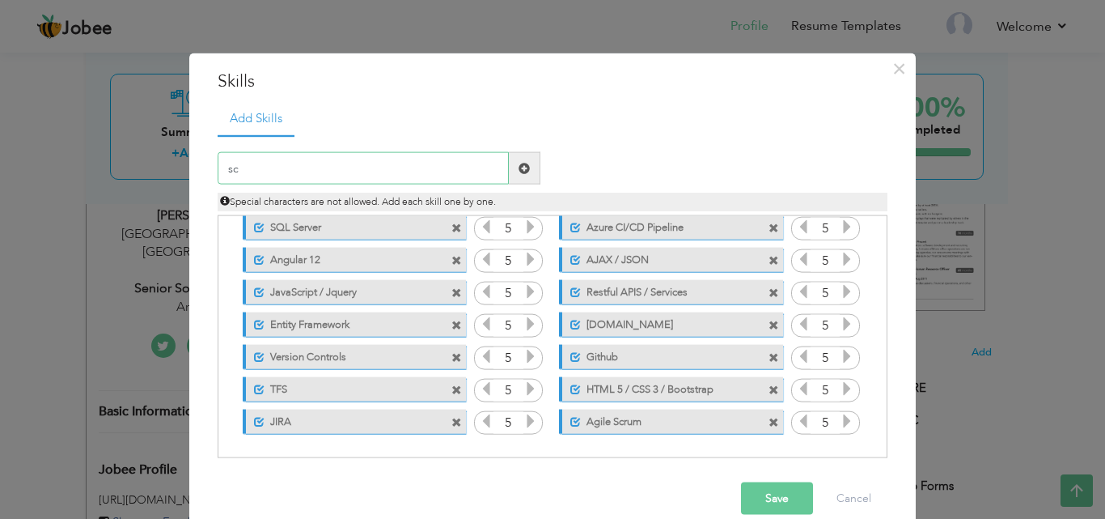
paste input "Agile & Scrum Methodologies"
type input "Agile & Scrum Methodologies"
click at [519, 169] on span at bounding box center [524, 167] width 11 height 11
click at [452, 453] on span at bounding box center [457, 454] width 11 height 11
click at [892, 74] on span "×" at bounding box center [899, 67] width 14 height 29
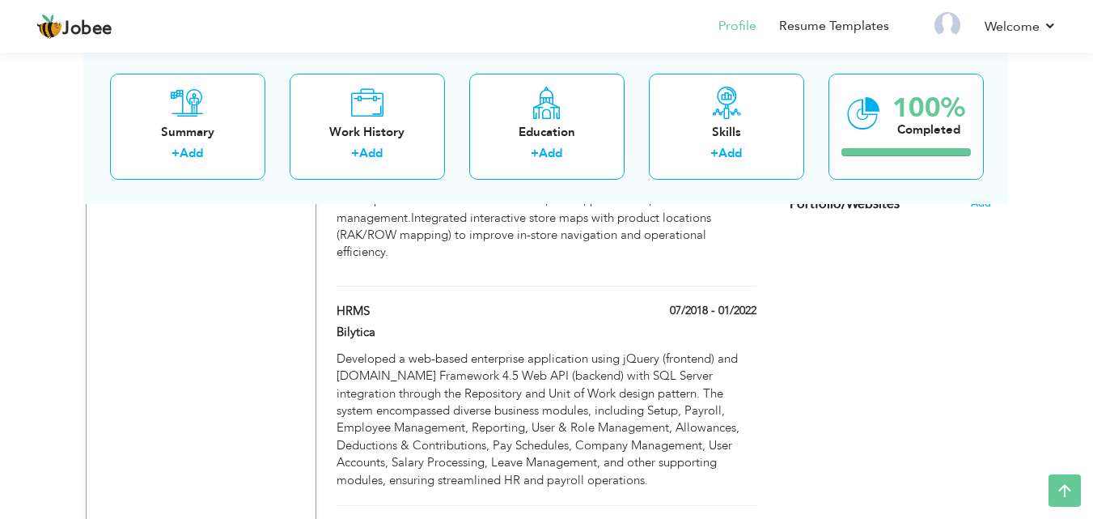
scroll to position [1301, 0]
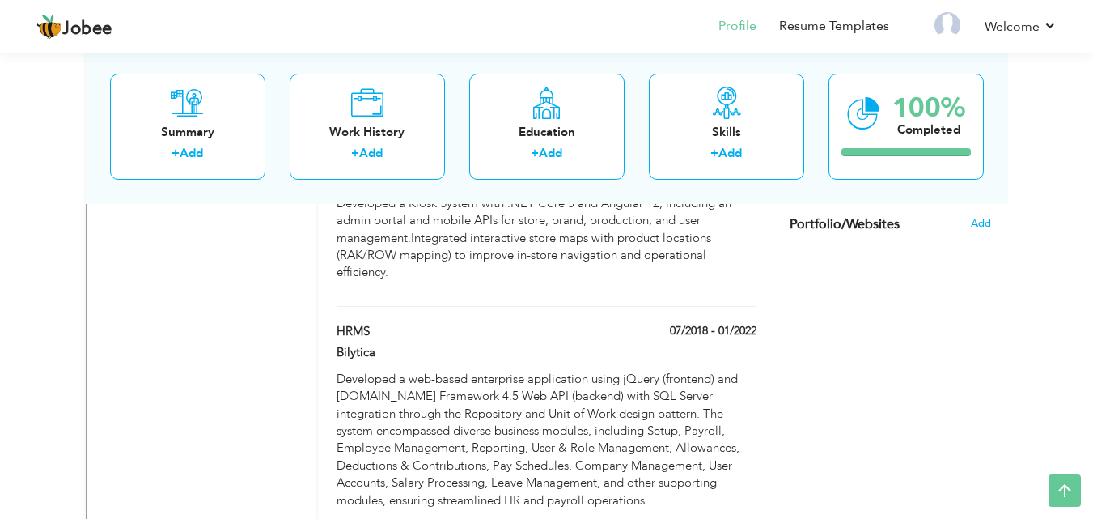
drag, startPoint x: 1104, startPoint y: 406, endPoint x: 157, endPoint y: 434, distance: 947.9
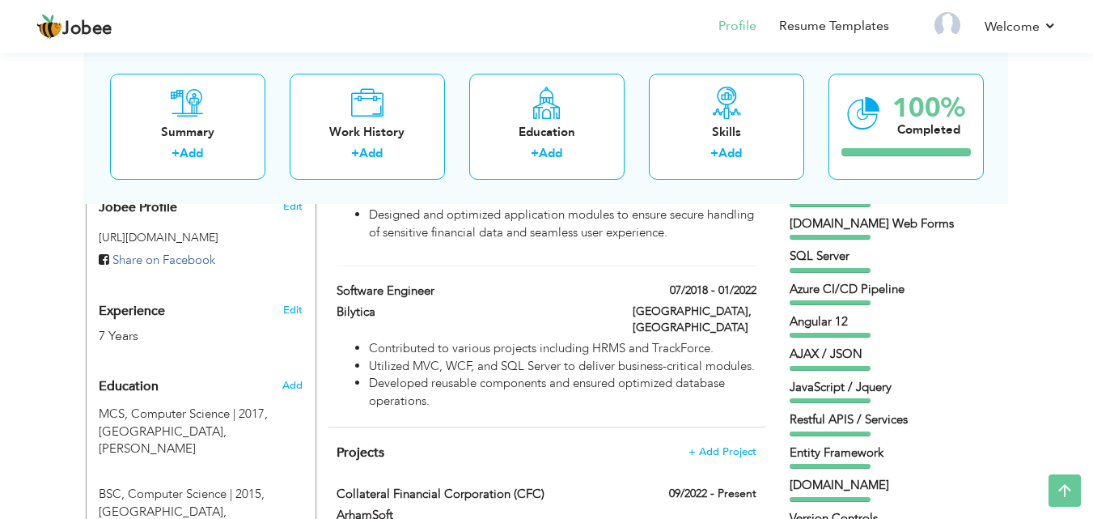
scroll to position [545, 0]
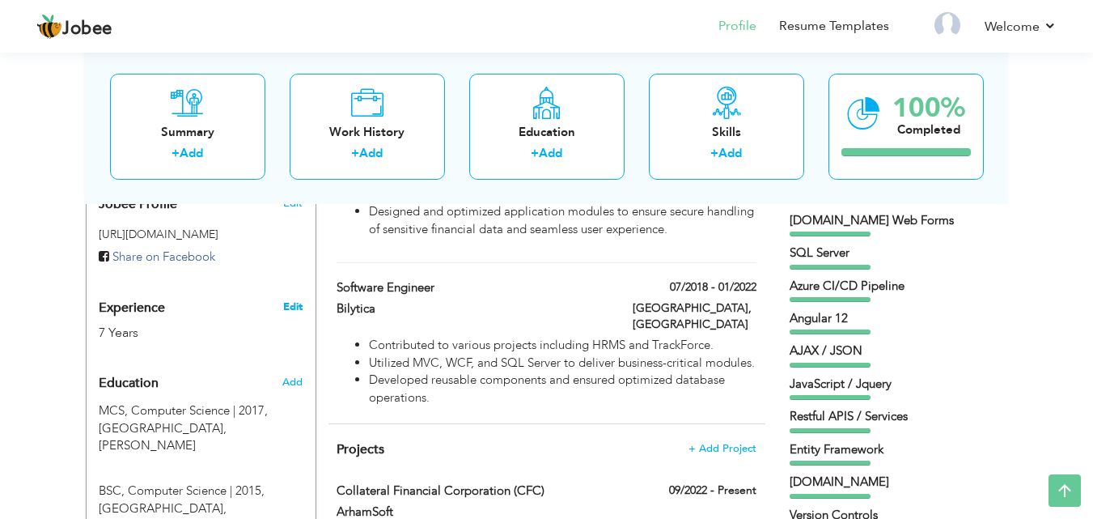
click at [293, 299] on link "Edit" at bounding box center [292, 306] width 19 height 15
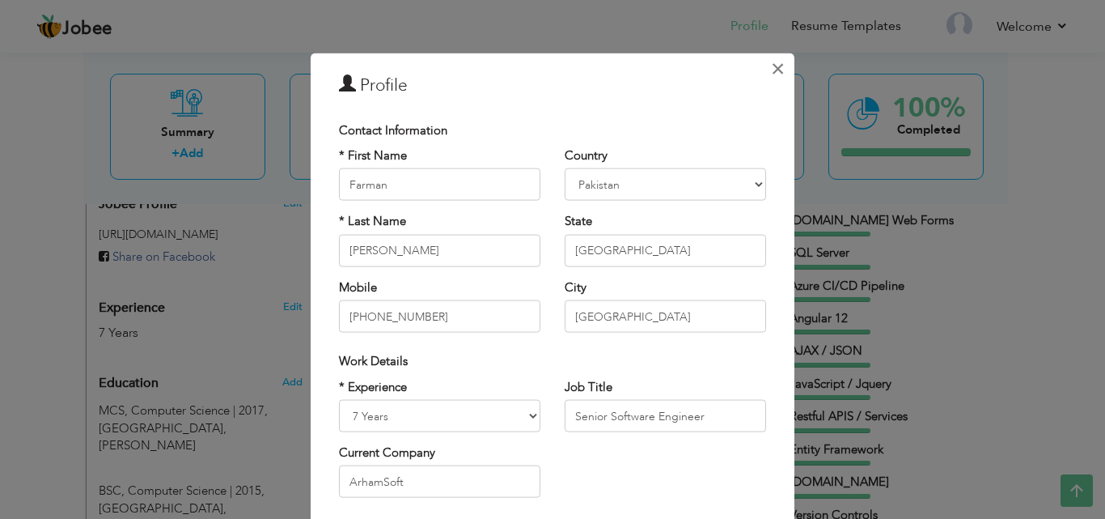
click at [771, 74] on span "×" at bounding box center [778, 67] width 14 height 29
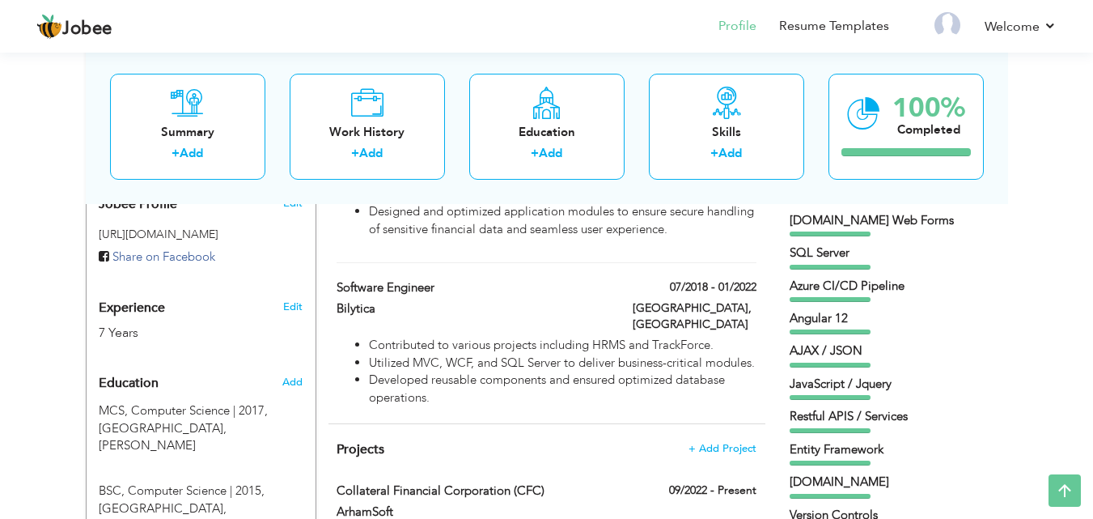
drag, startPoint x: 1099, startPoint y: 183, endPoint x: 1064, endPoint y: 92, distance: 97.1
click at [1064, 92] on div "View Resume Export PDF Profile Summary Public Link Experience Education Awards …" at bounding box center [546, 487] width 1093 height 1966
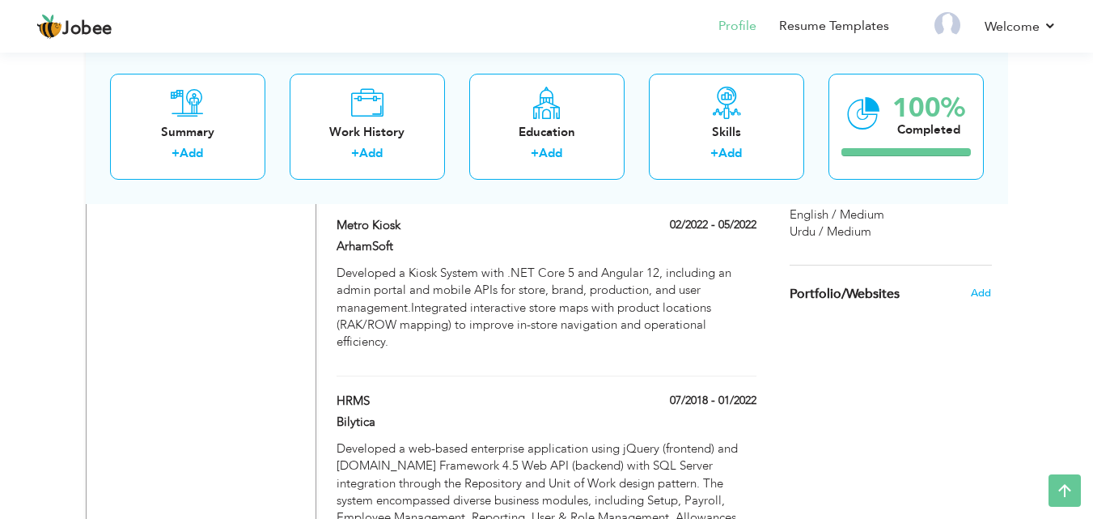
scroll to position [1235, 0]
